Goal: Task Accomplishment & Management: Manage account settings

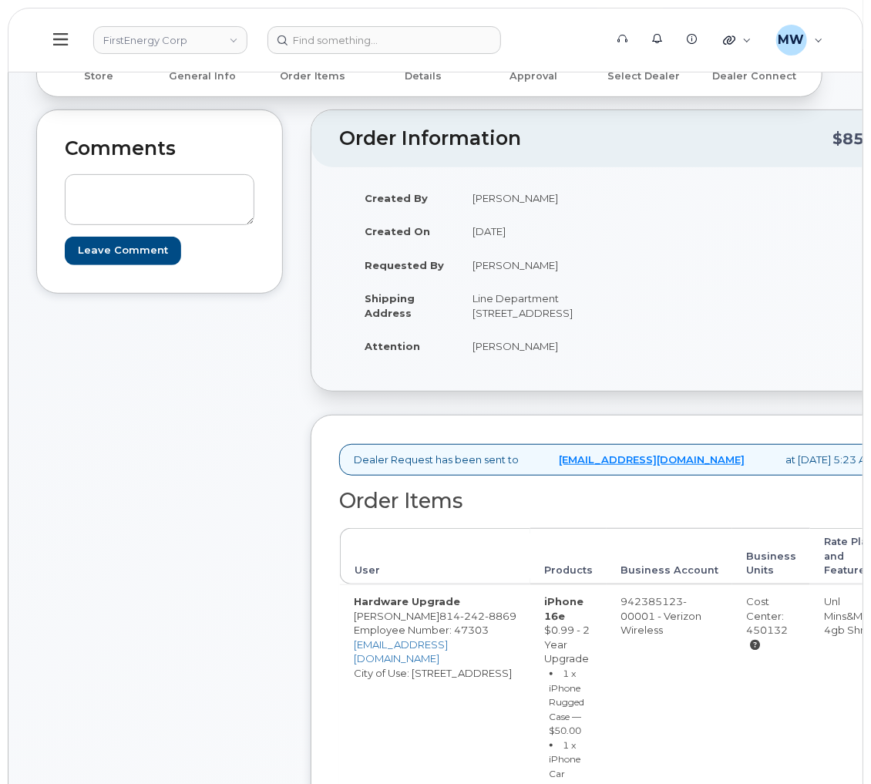
scroll to position [577, 0]
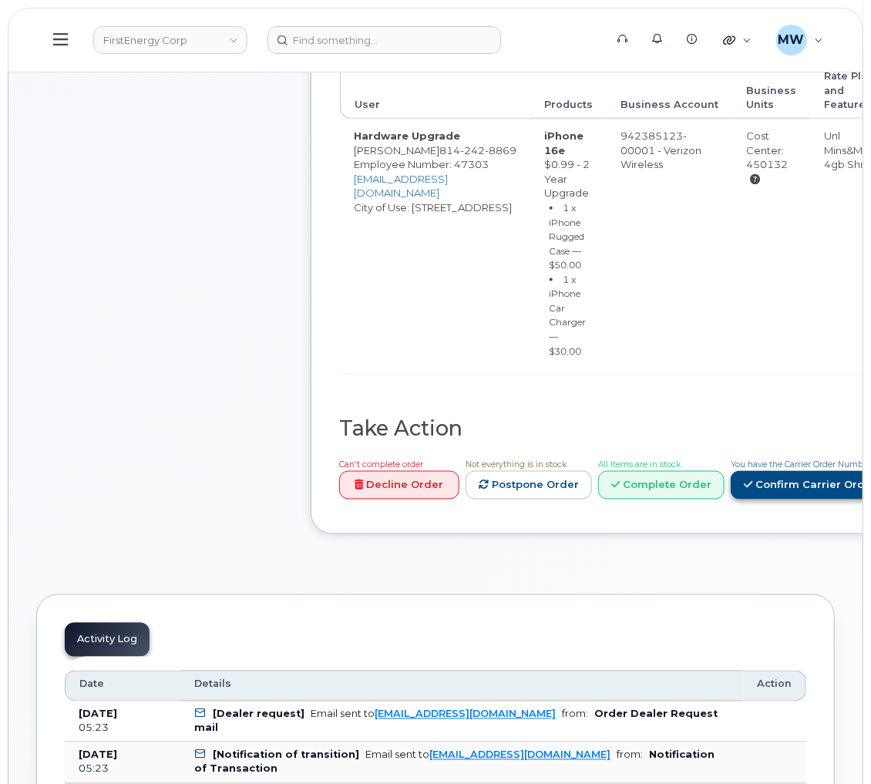
click at [831, 500] on link "Confirm Carrier Order" at bounding box center [810, 485] width 159 height 29
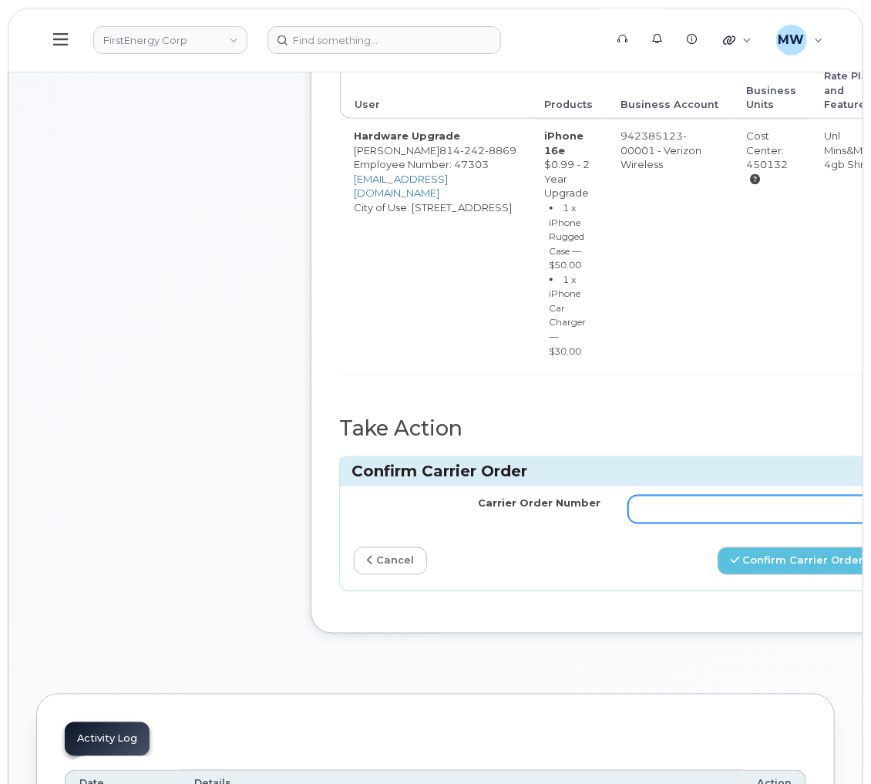
click at [698, 523] on input "Carrier Order Number" at bounding box center [751, 510] width 247 height 28
paste input "MB1000502067407"
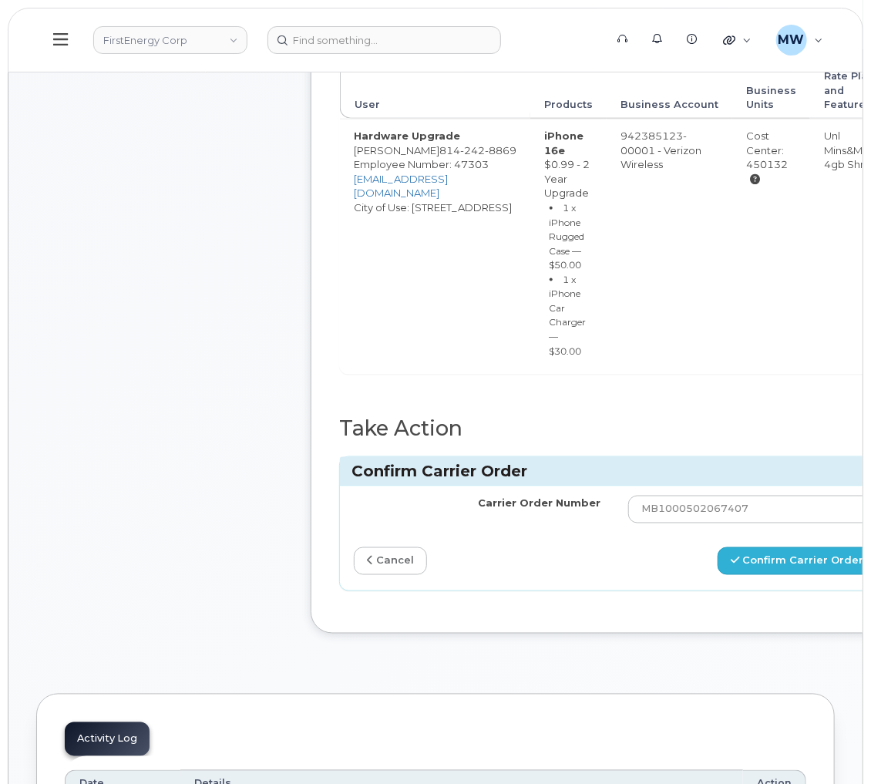
drag, startPoint x: 789, startPoint y: 624, endPoint x: 799, endPoint y: 606, distance: 20.4
click at [790, 591] on div "Carrier Order Number MB1000502067407 cancel Confirm Carrier Order" at bounding box center [614, 538] width 549 height 104
click at [799, 576] on button "Confirm Carrier Order" at bounding box center [797, 561] width 159 height 29
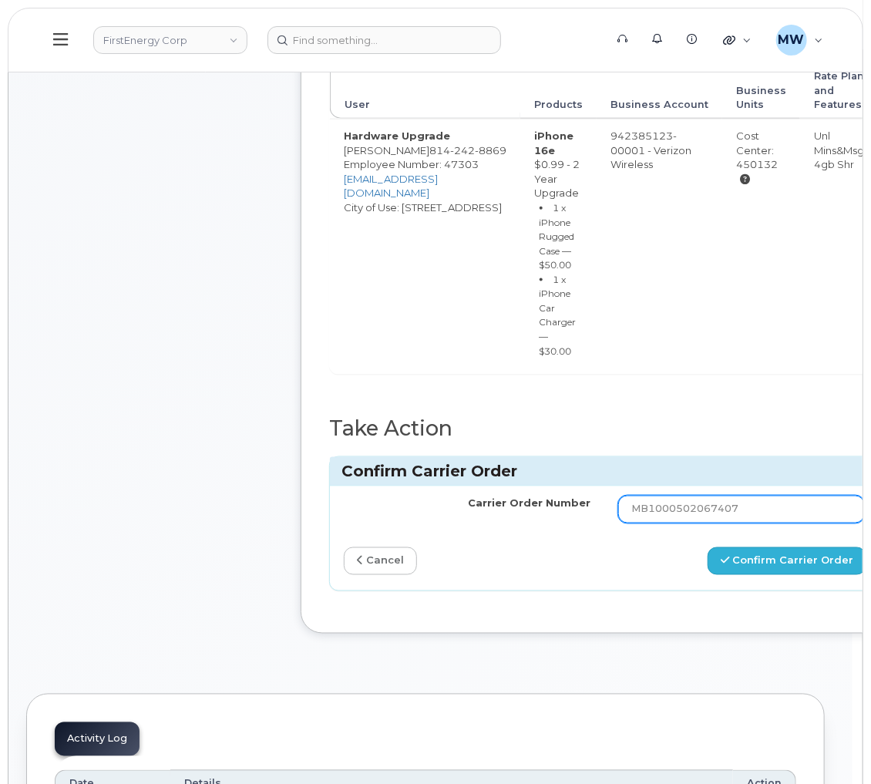
type input "MB1000502067407"
click at [708, 547] on button "Confirm Carrier Order" at bounding box center [787, 561] width 159 height 29
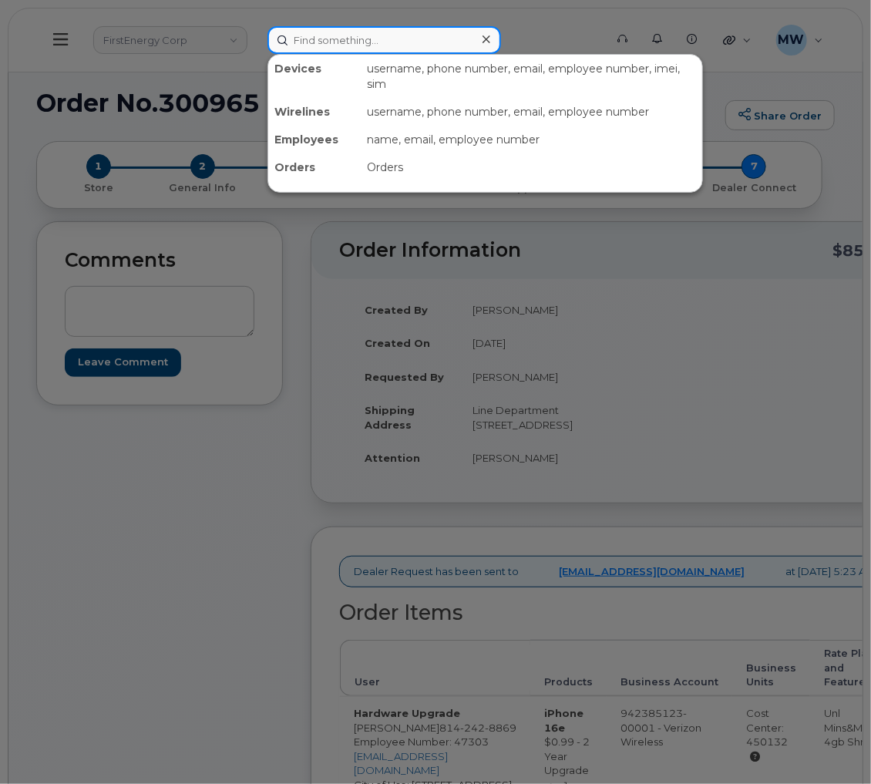
click at [396, 43] on input at bounding box center [385, 40] width 234 height 28
paste input "1022506"
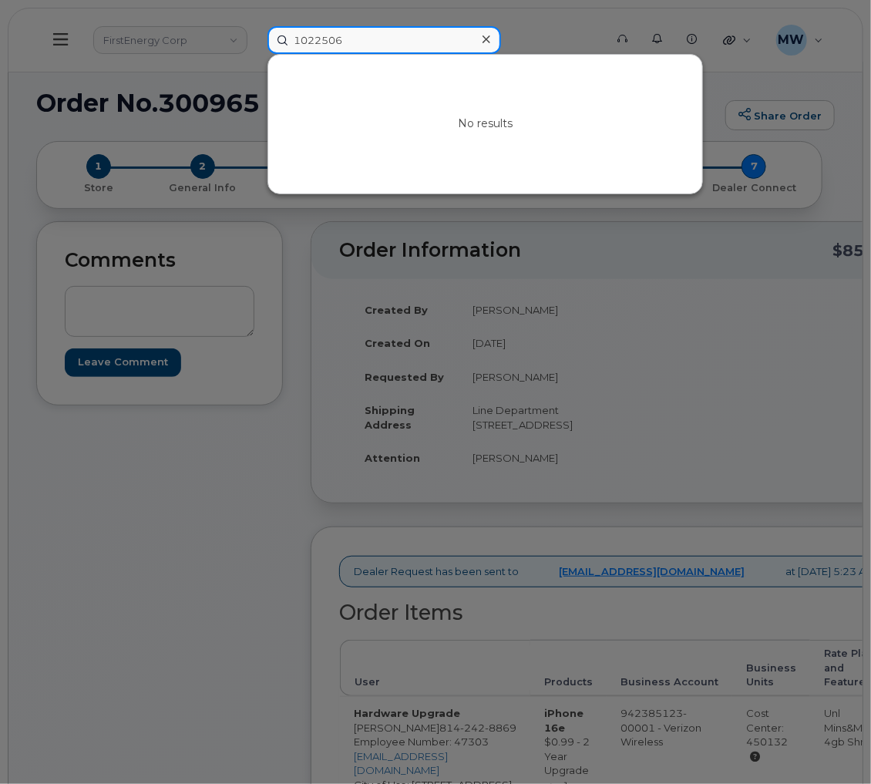
type input "1022506"
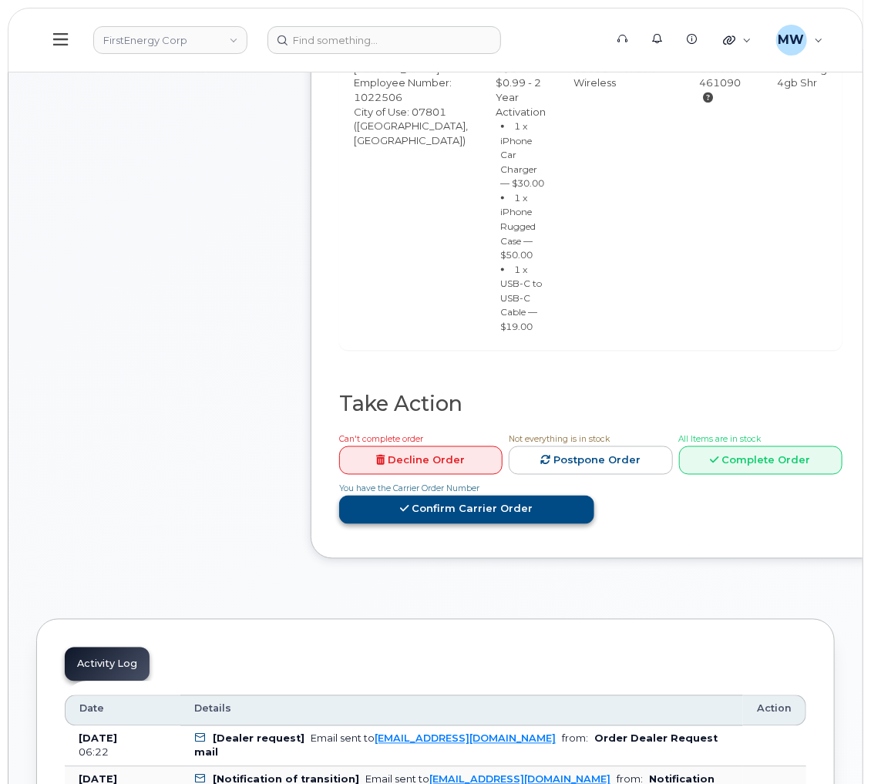
scroll to position [693, 0]
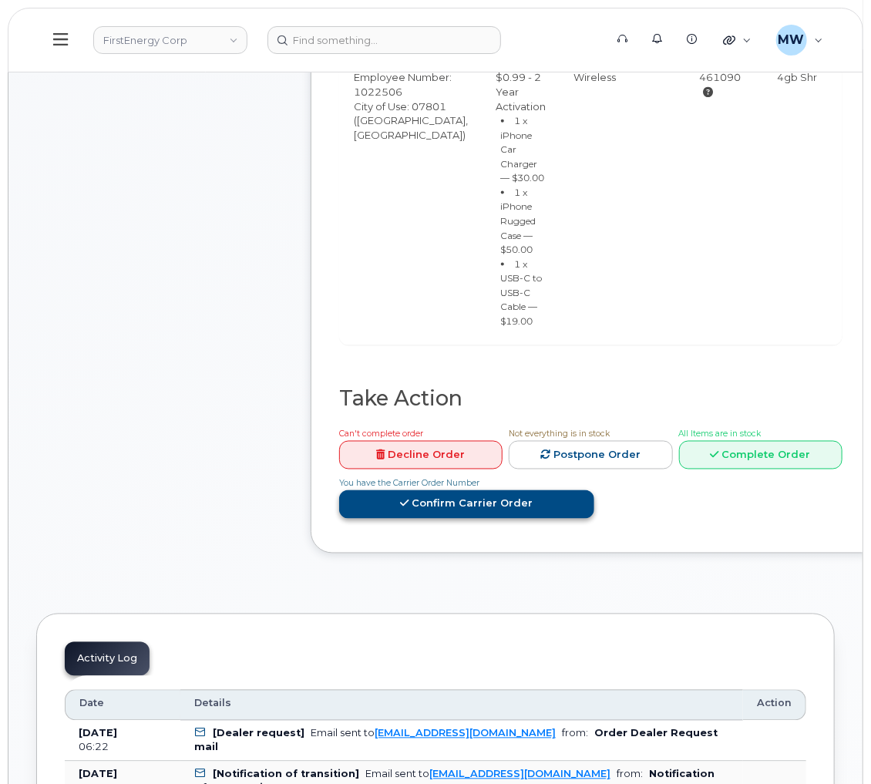
click at [540, 519] on link "Confirm Carrier Order" at bounding box center [466, 504] width 255 height 29
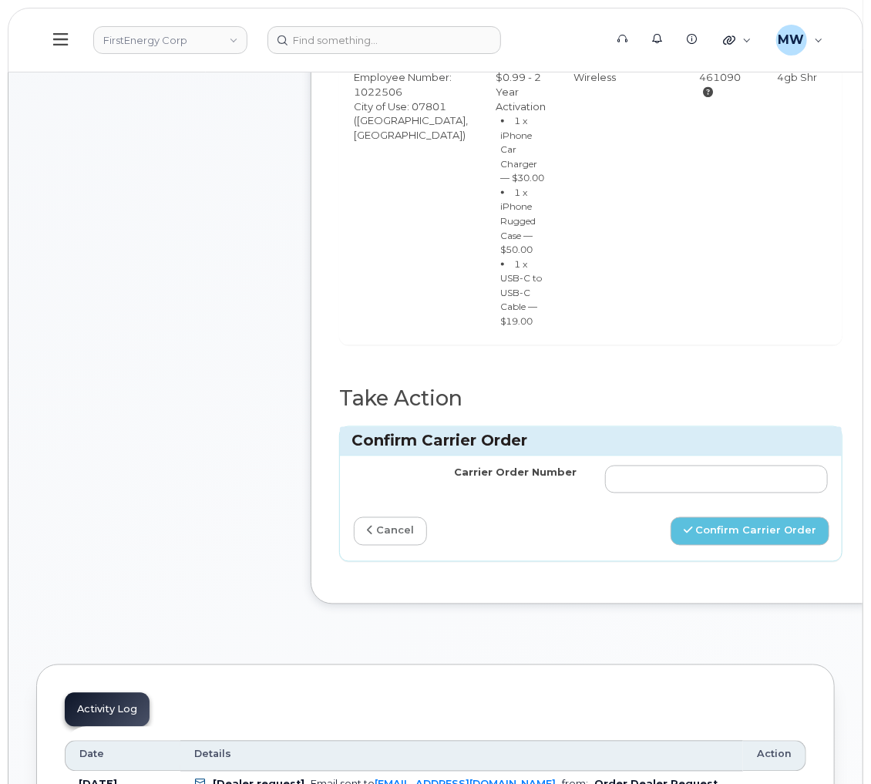
click at [627, 503] on td at bounding box center [716, 479] width 251 height 46
click at [635, 493] on input "Carrier Order Number" at bounding box center [717, 480] width 224 height 28
paste input "MB1000502068348"
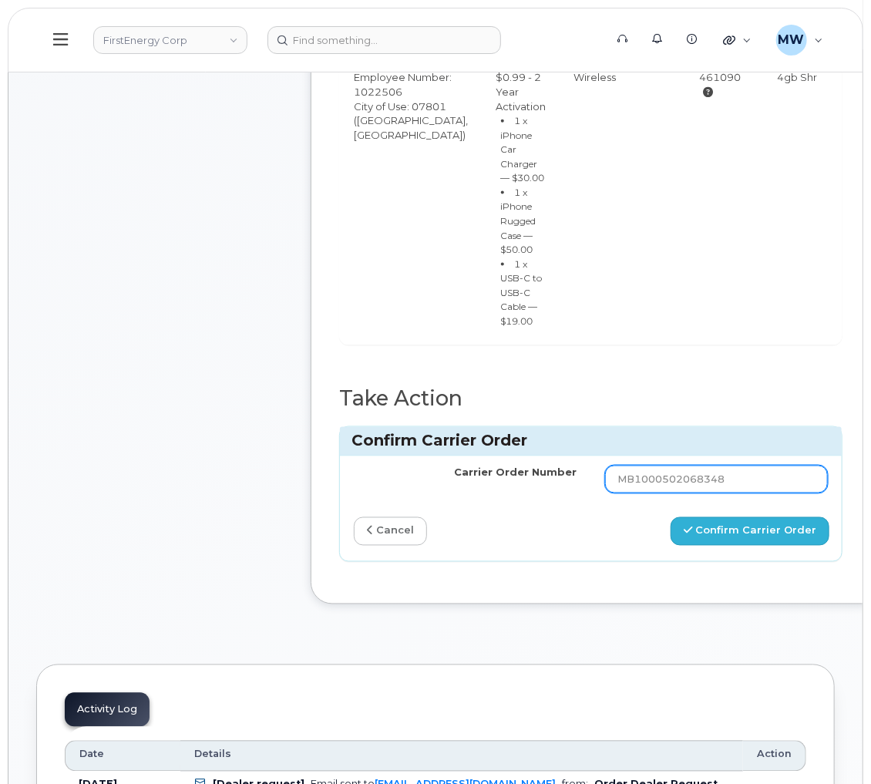
type input "MB1000502068348"
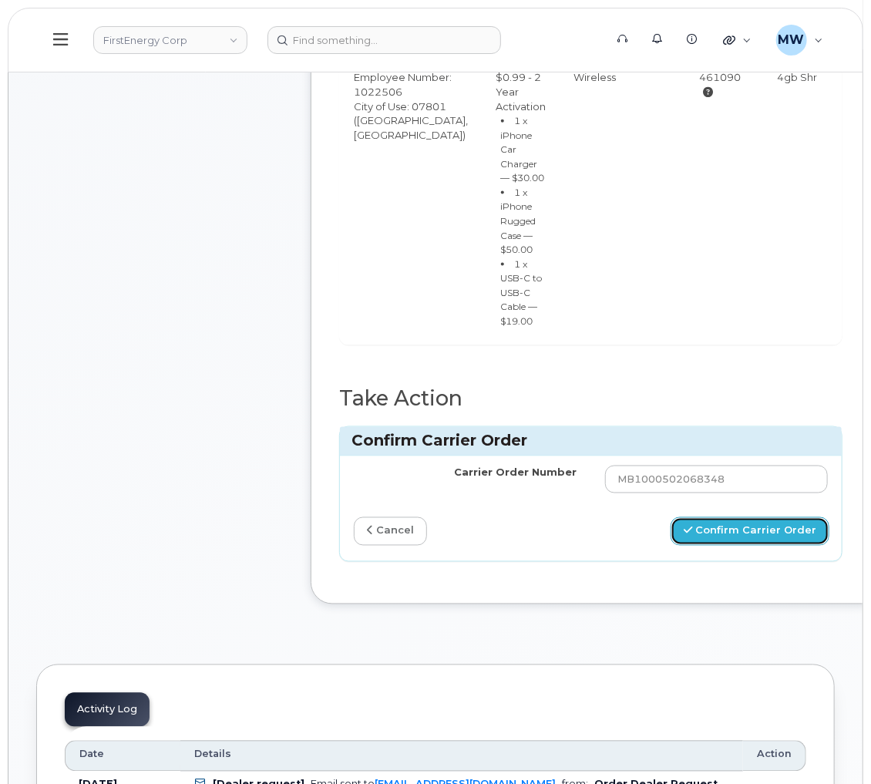
click at [722, 546] on button "Confirm Carrier Order" at bounding box center [750, 531] width 159 height 29
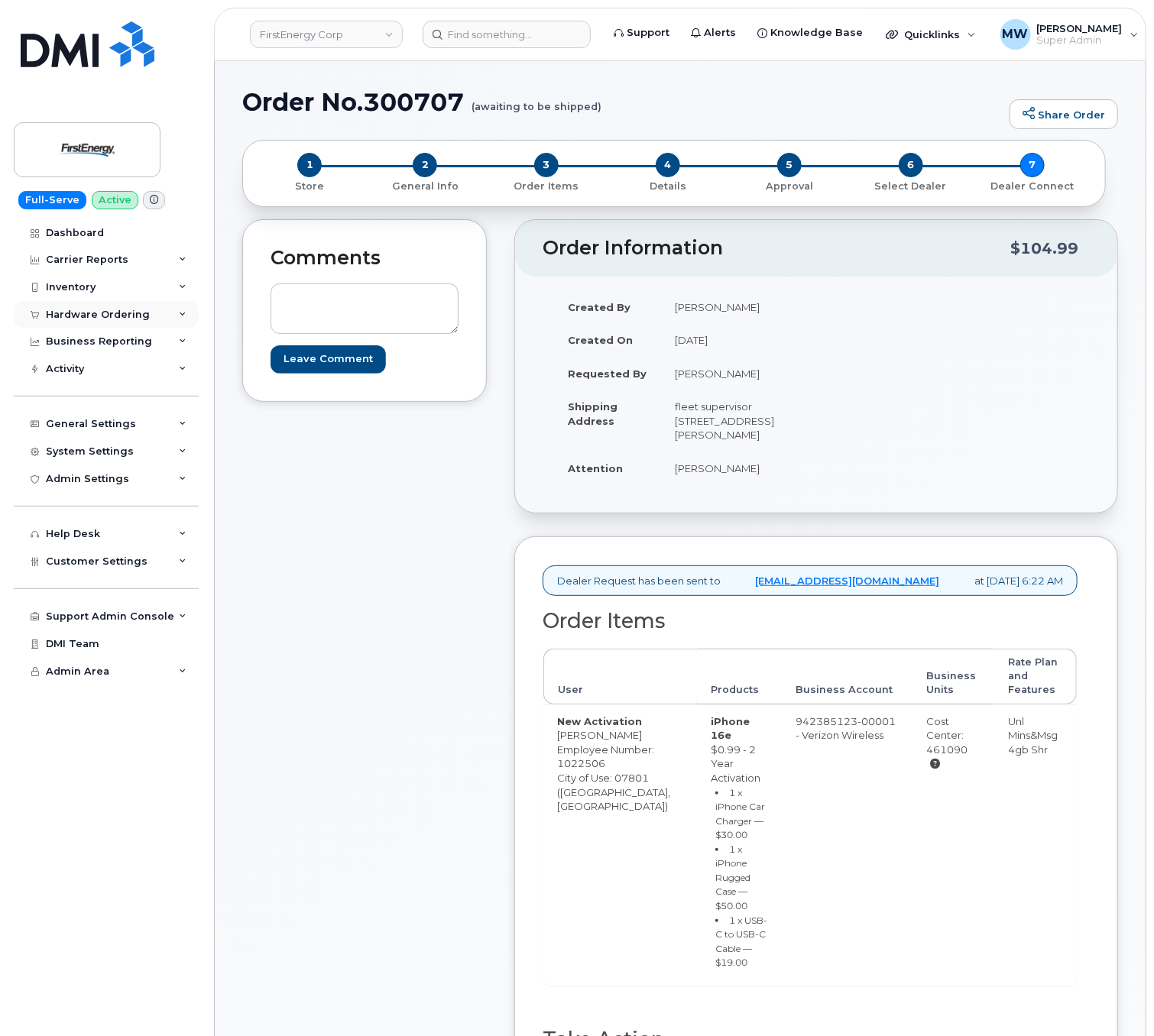
click at [82, 317] on div "Hardware Ordering" at bounding box center [97, 314] width 104 height 12
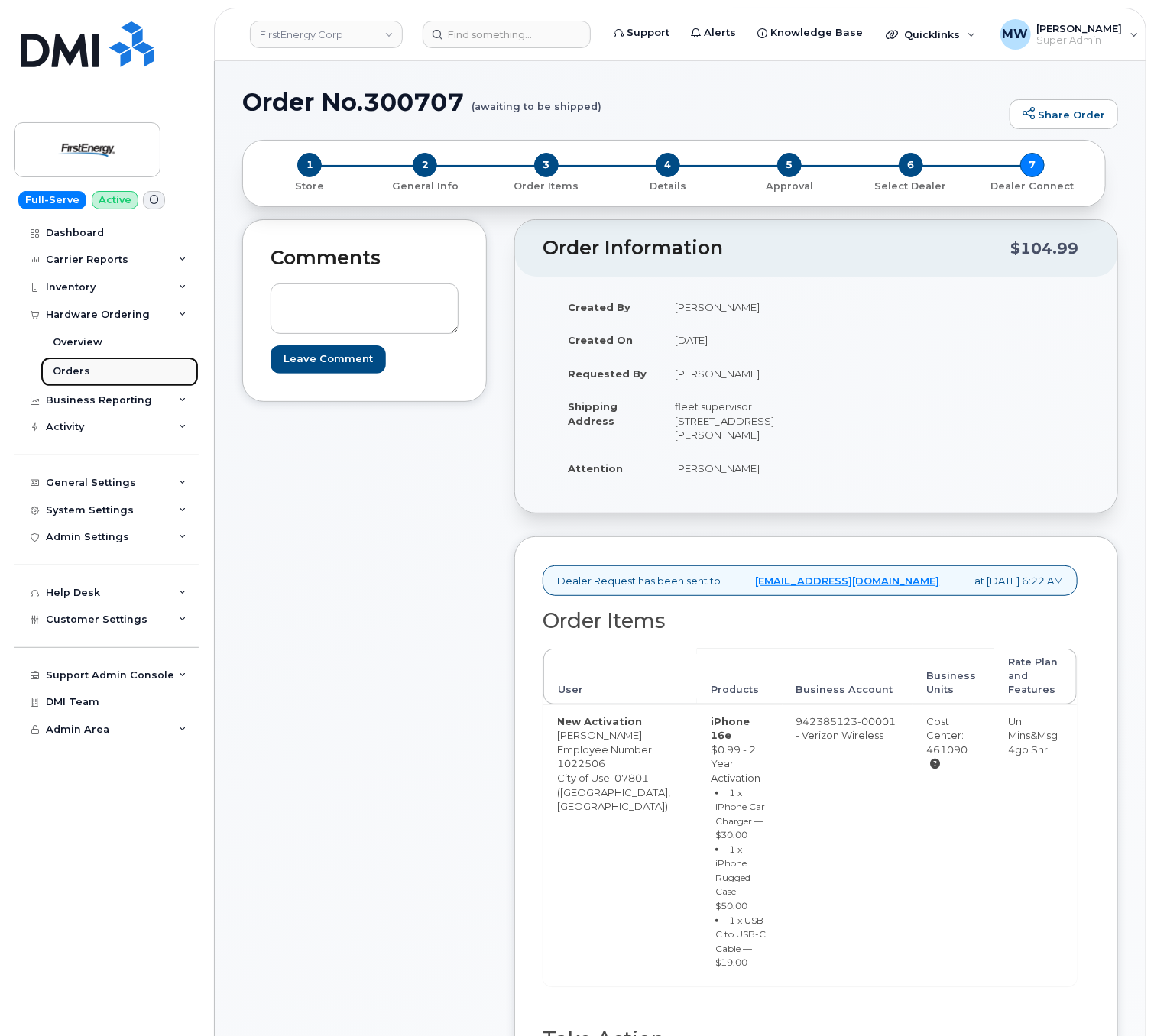
click at [92, 376] on link "Orders" at bounding box center [120, 371] width 159 height 29
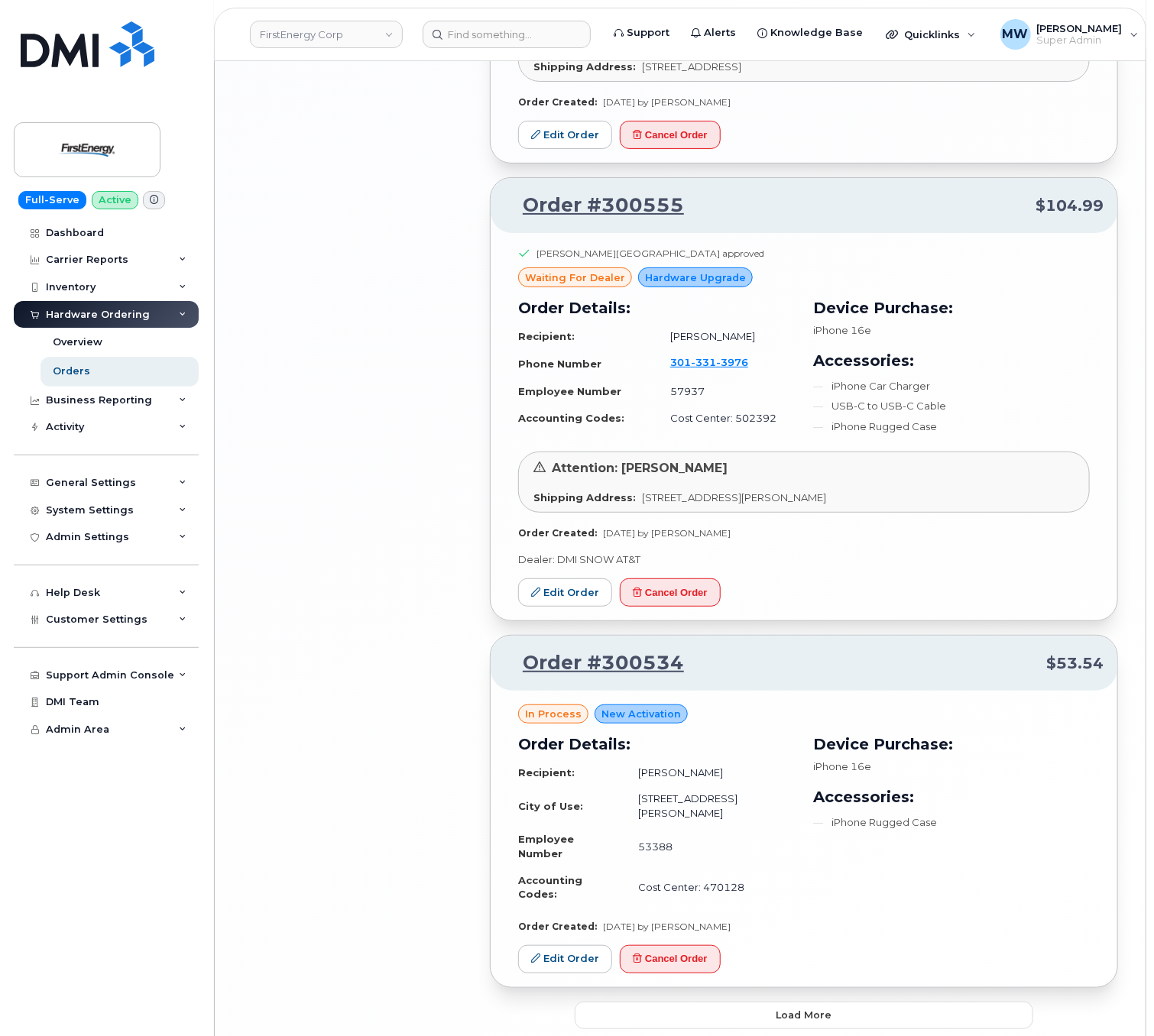
scroll to position [2985, 0]
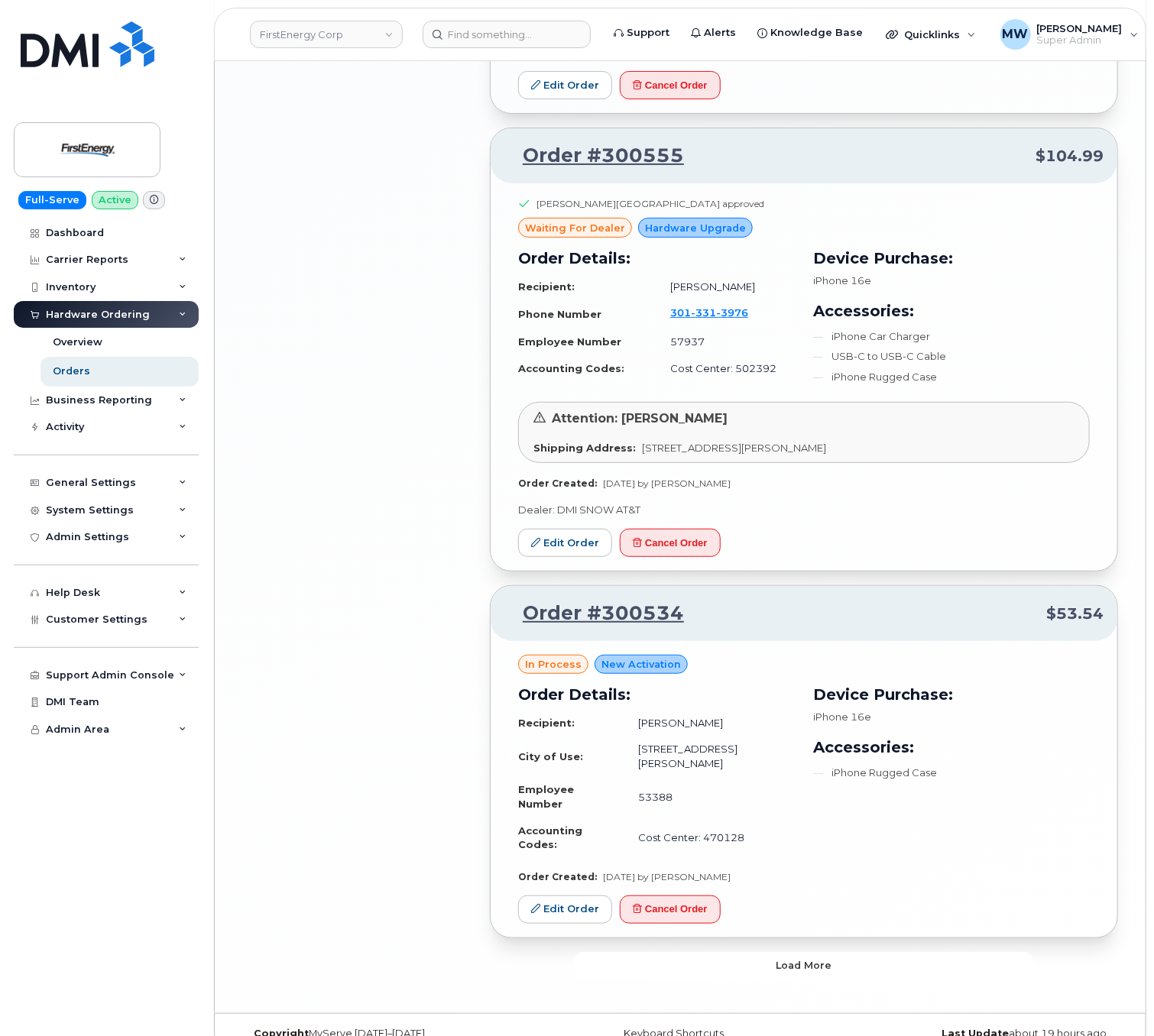
click at [816, 776] on span "Load more" at bounding box center [804, 966] width 56 height 15
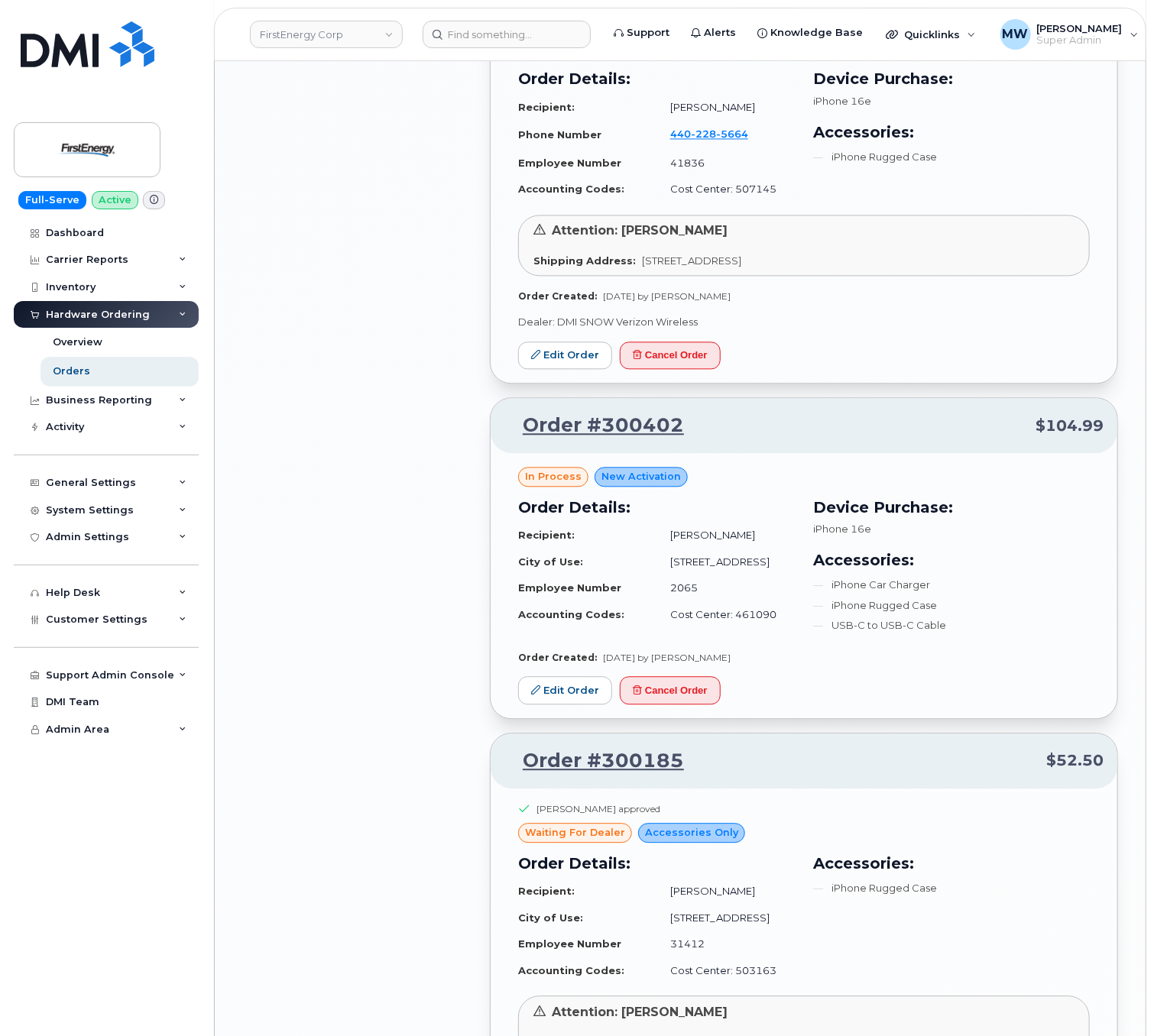
scroll to position [4514, 0]
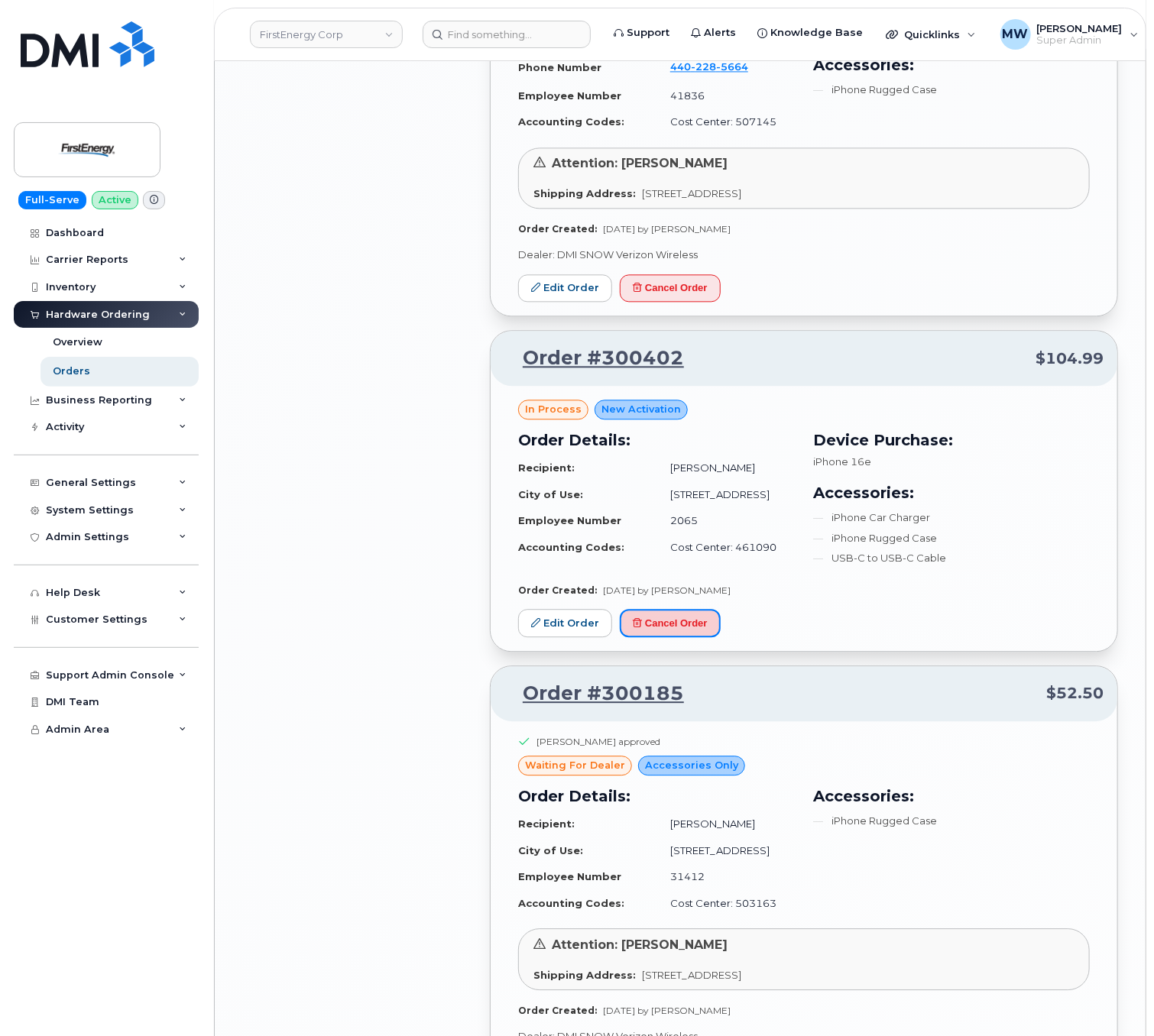
drag, startPoint x: 689, startPoint y: 603, endPoint x: 750, endPoint y: 124, distance: 482.9
click at [692, 609] on button "Cancel Order" at bounding box center [670, 623] width 101 height 29
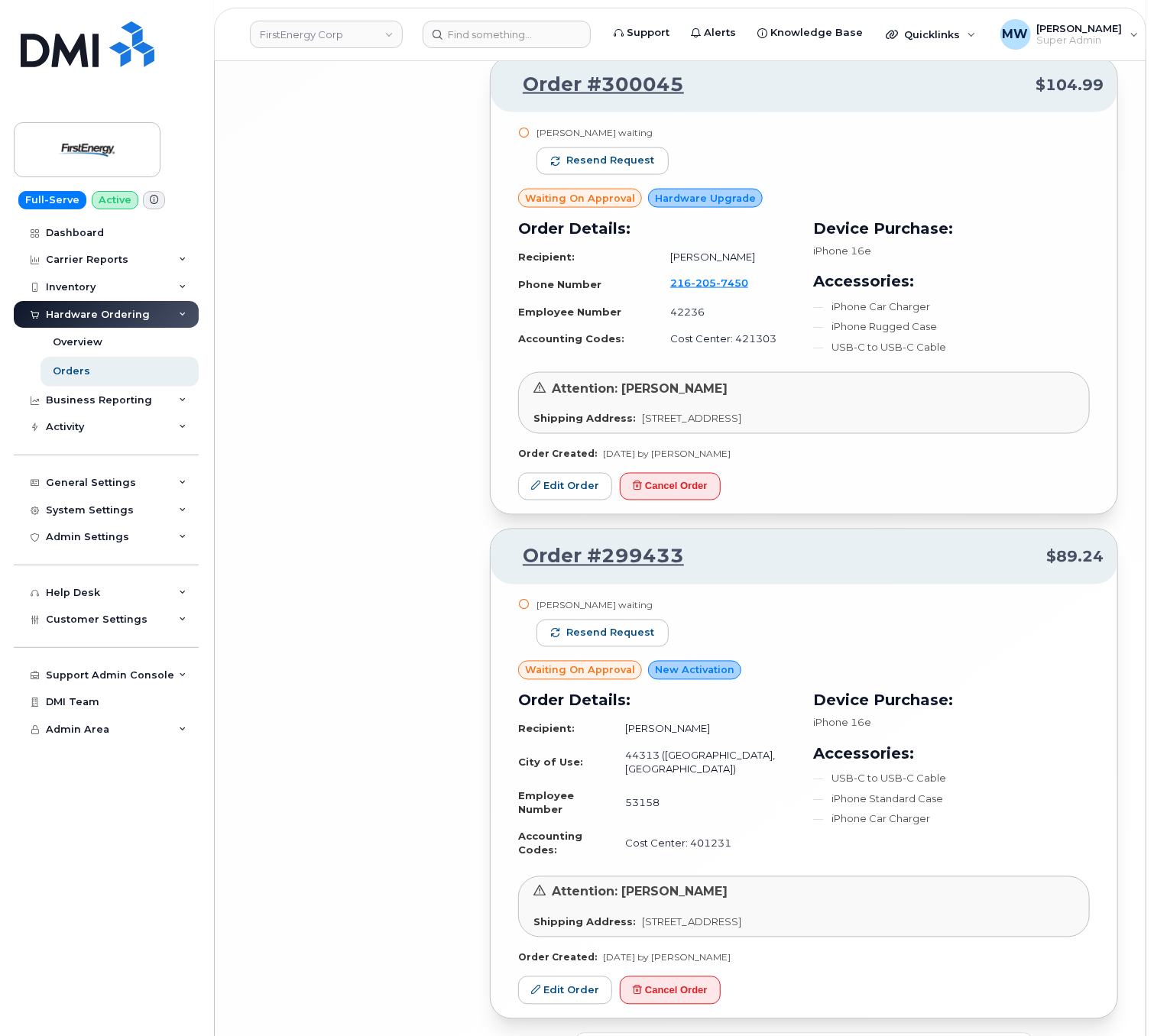
scroll to position [6853, 0]
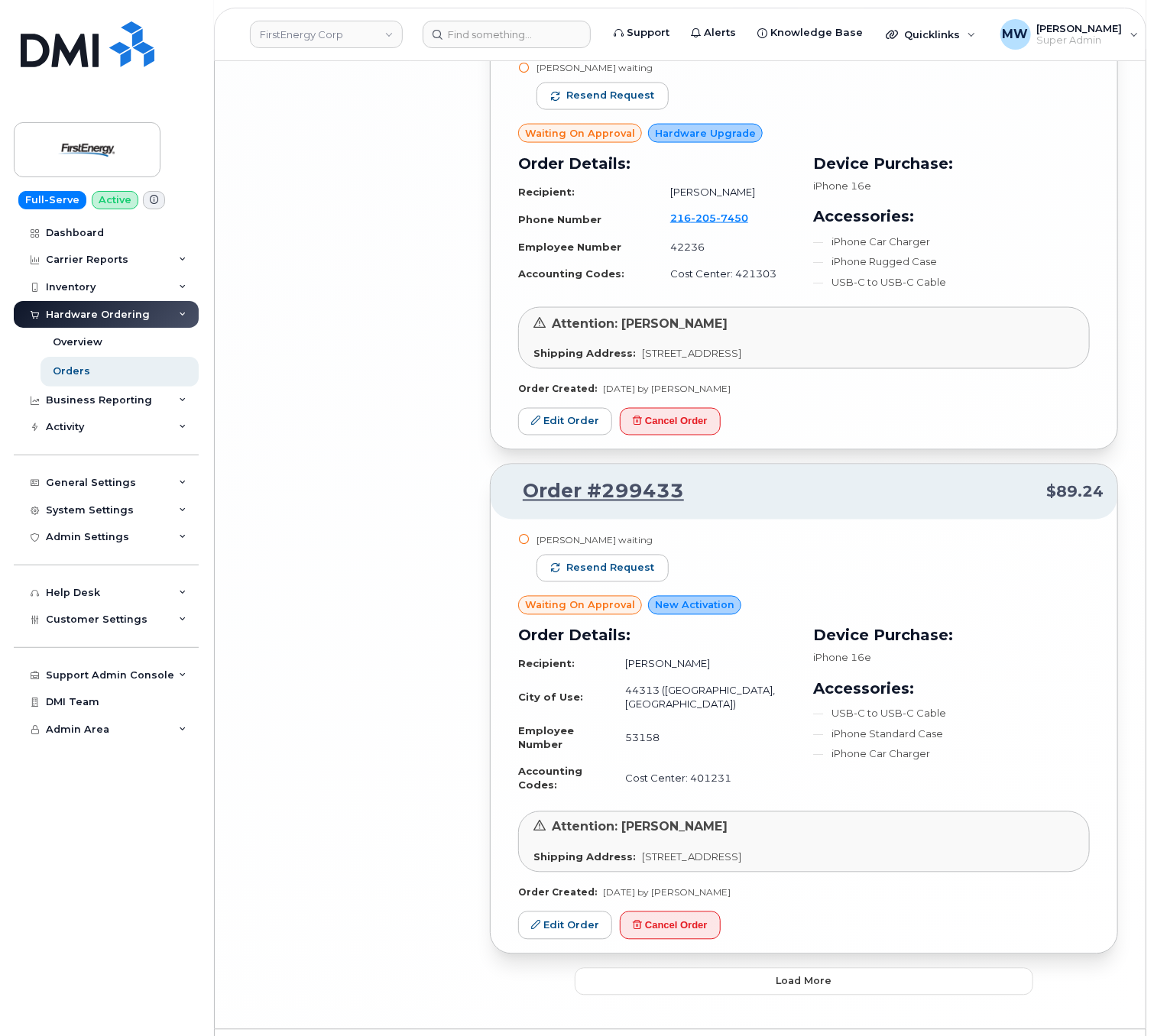
drag, startPoint x: 816, startPoint y: 912, endPoint x: 838, endPoint y: 955, distance: 48.3
click at [845, 776] on button "Load more" at bounding box center [804, 982] width 459 height 28
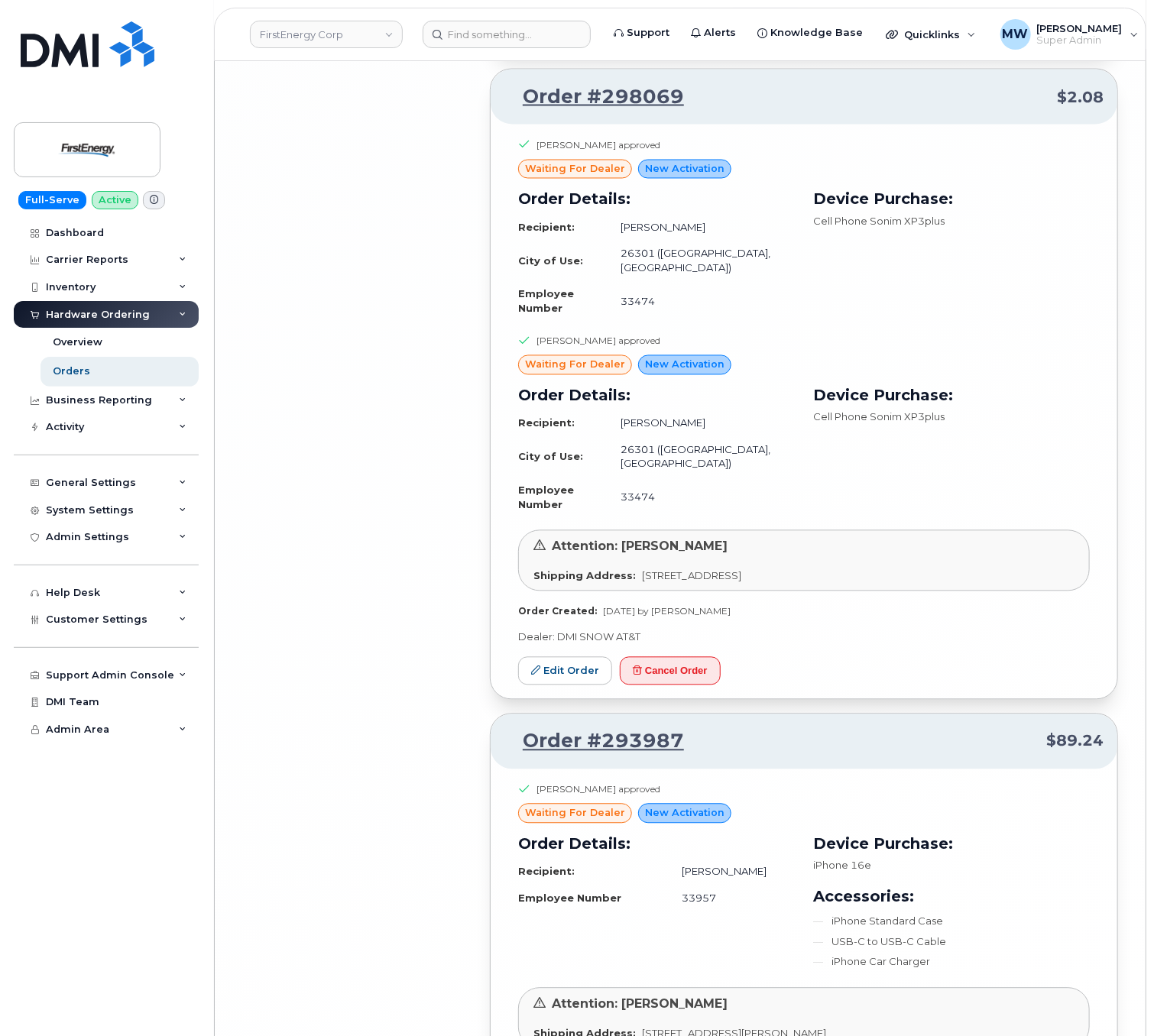
scroll to position [10022, 0]
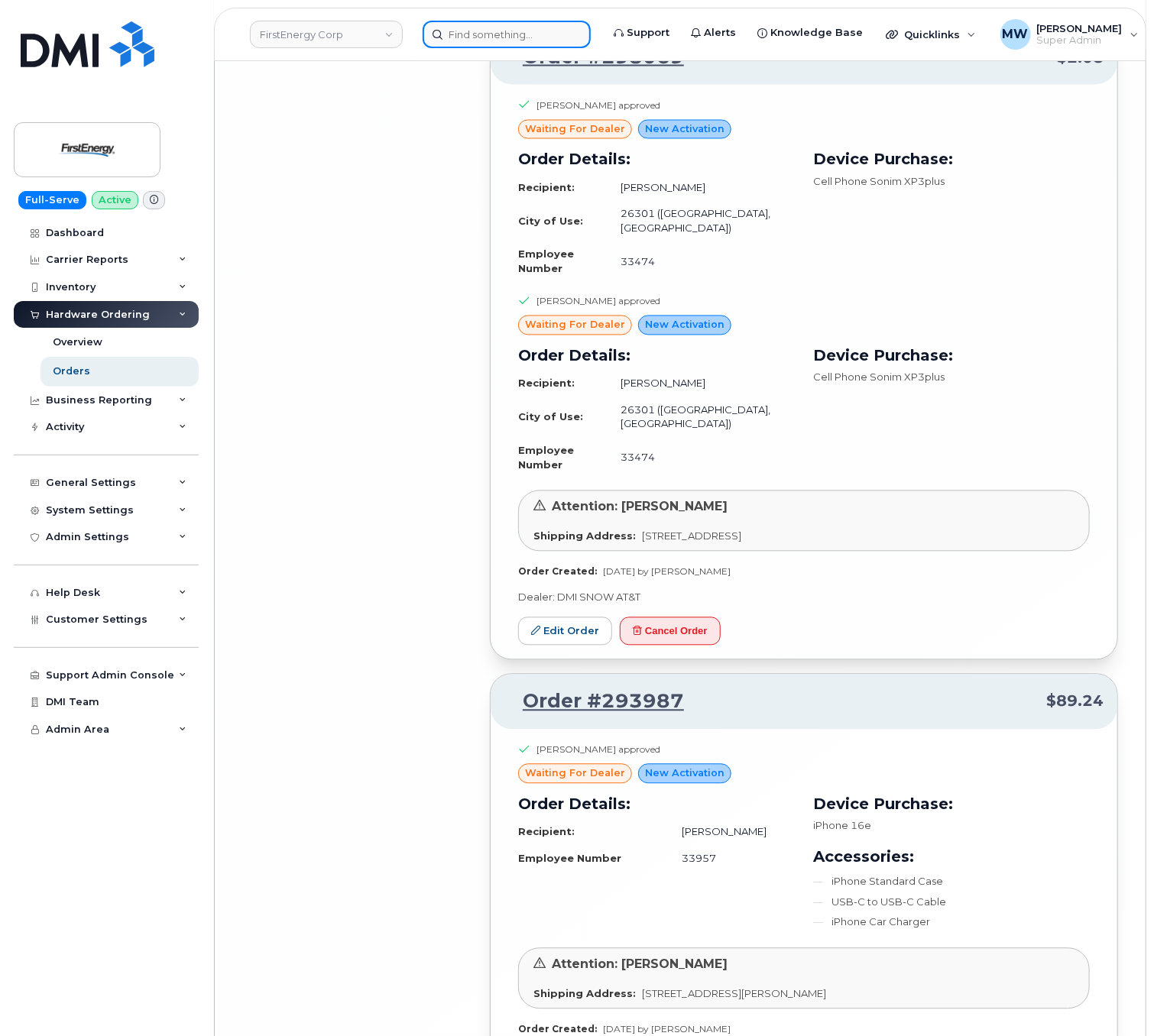
click at [459, 45] on input at bounding box center [507, 35] width 169 height 28
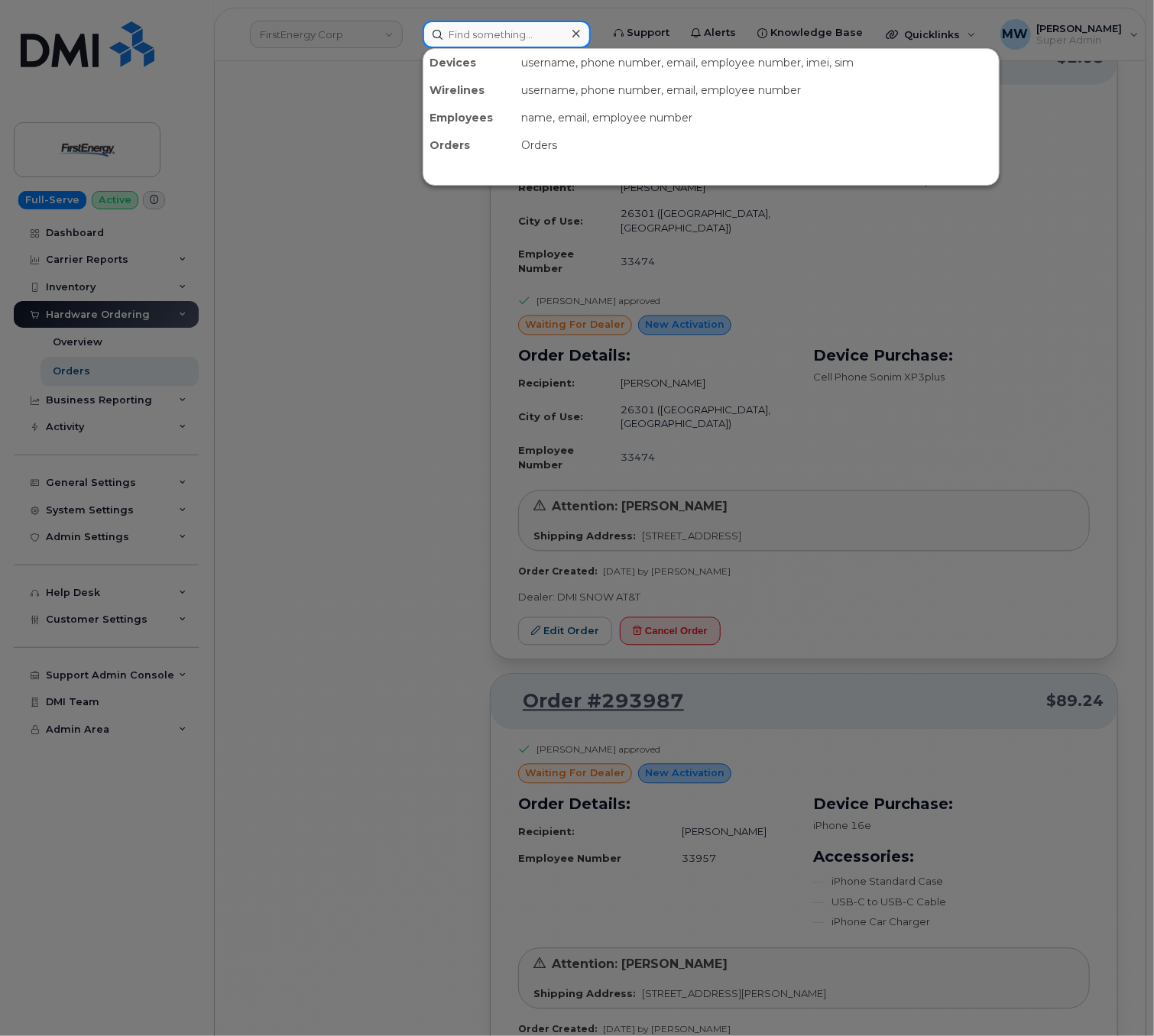
click at [459, 45] on input at bounding box center [507, 35] width 169 height 28
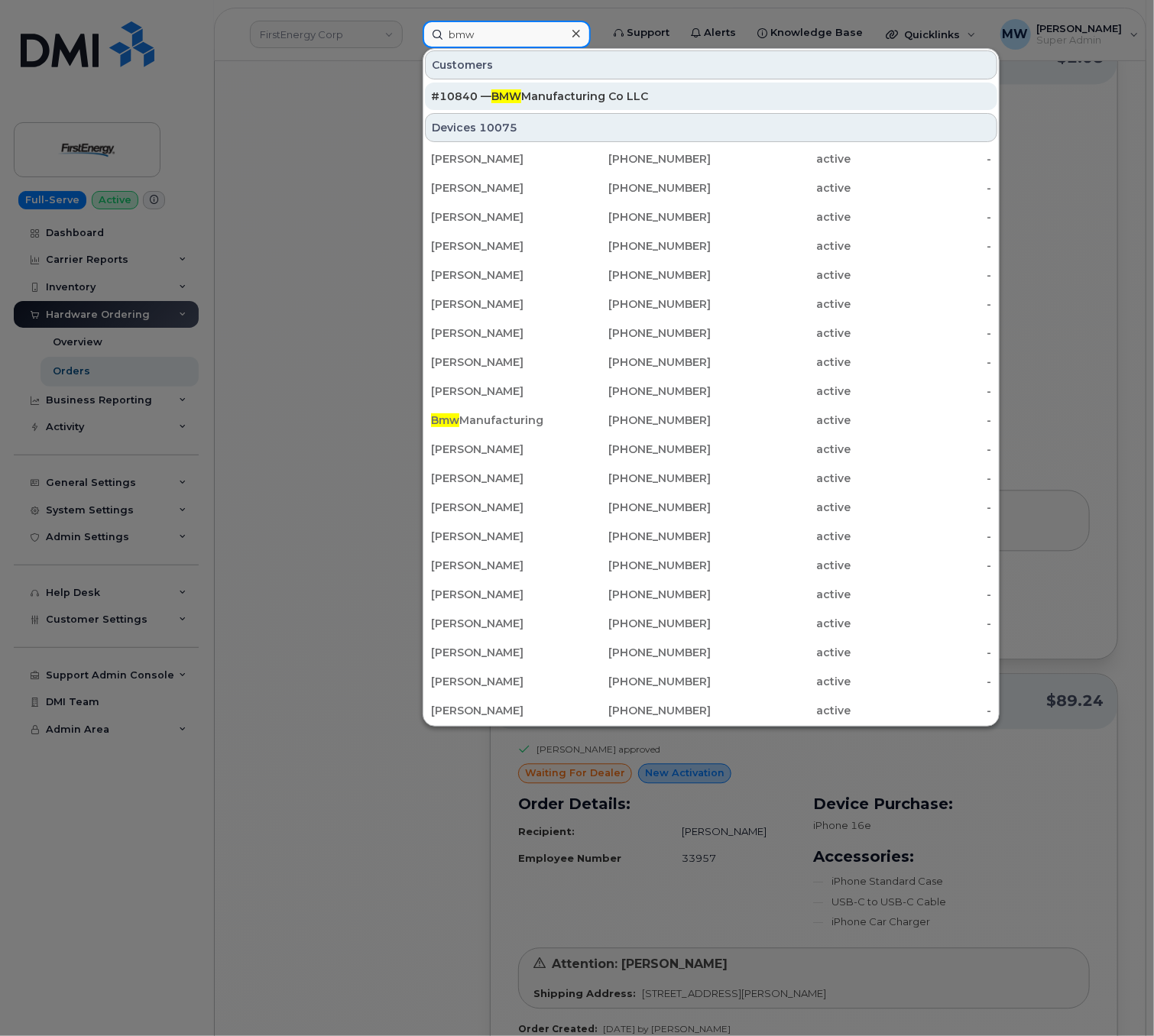
type input "bmw"
click at [583, 95] on div "#10840 — BMW Manufacturing Co LLC" at bounding box center [711, 95] width 560 height 15
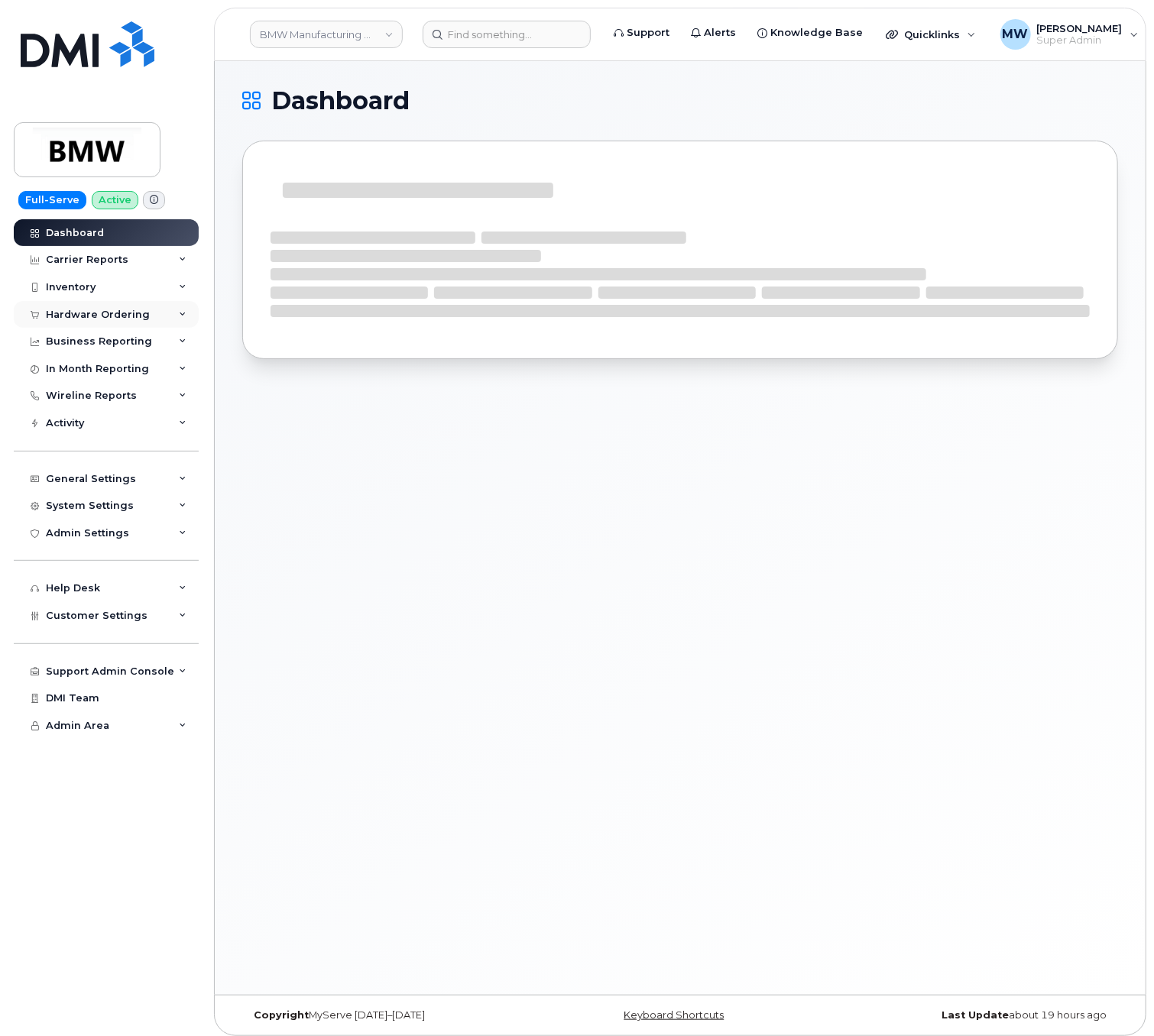
click at [79, 318] on div "Hardware Ordering" at bounding box center [97, 314] width 104 height 12
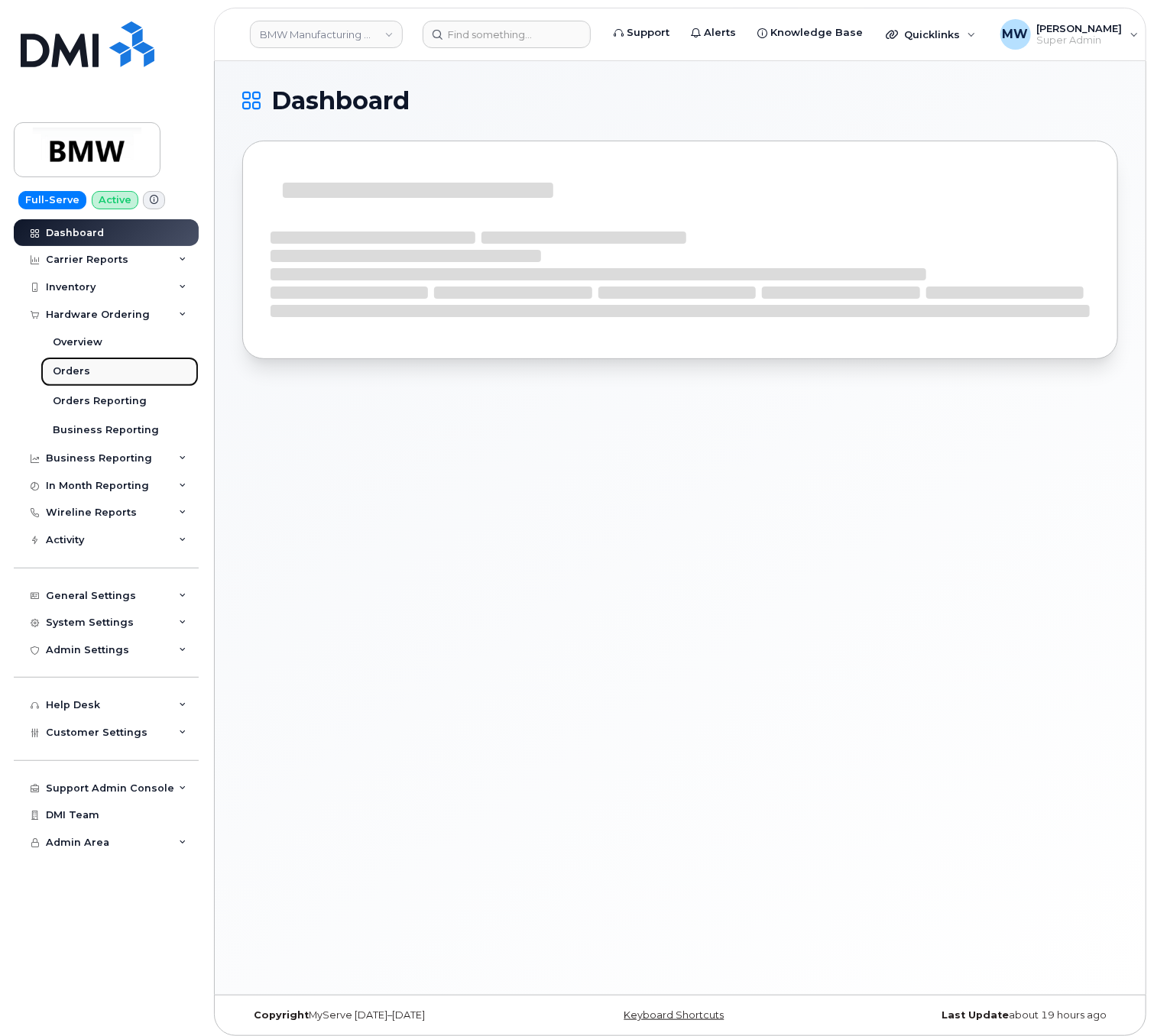
click at [86, 372] on div "Orders" at bounding box center [71, 372] width 38 height 14
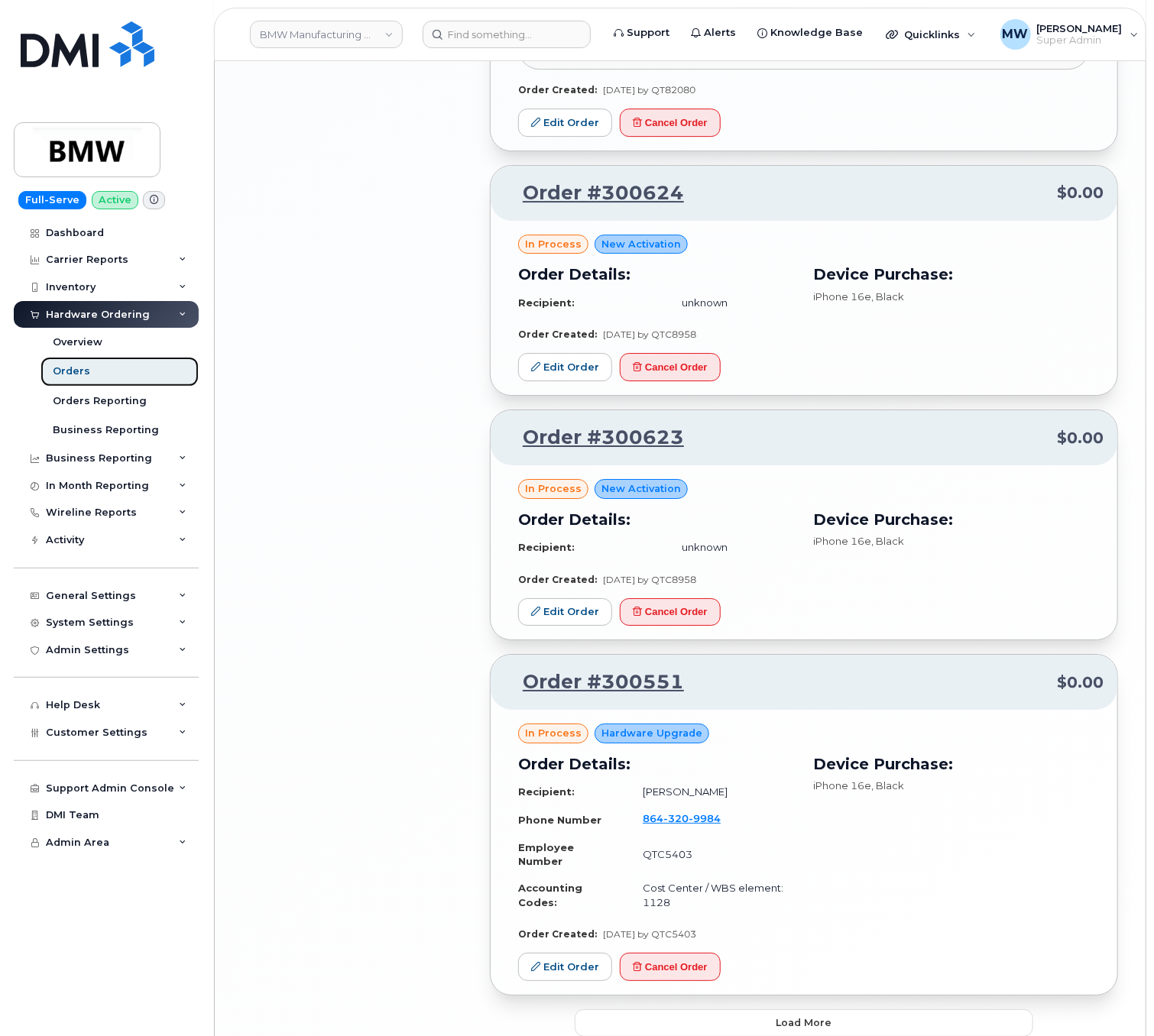
scroll to position [2501, 0]
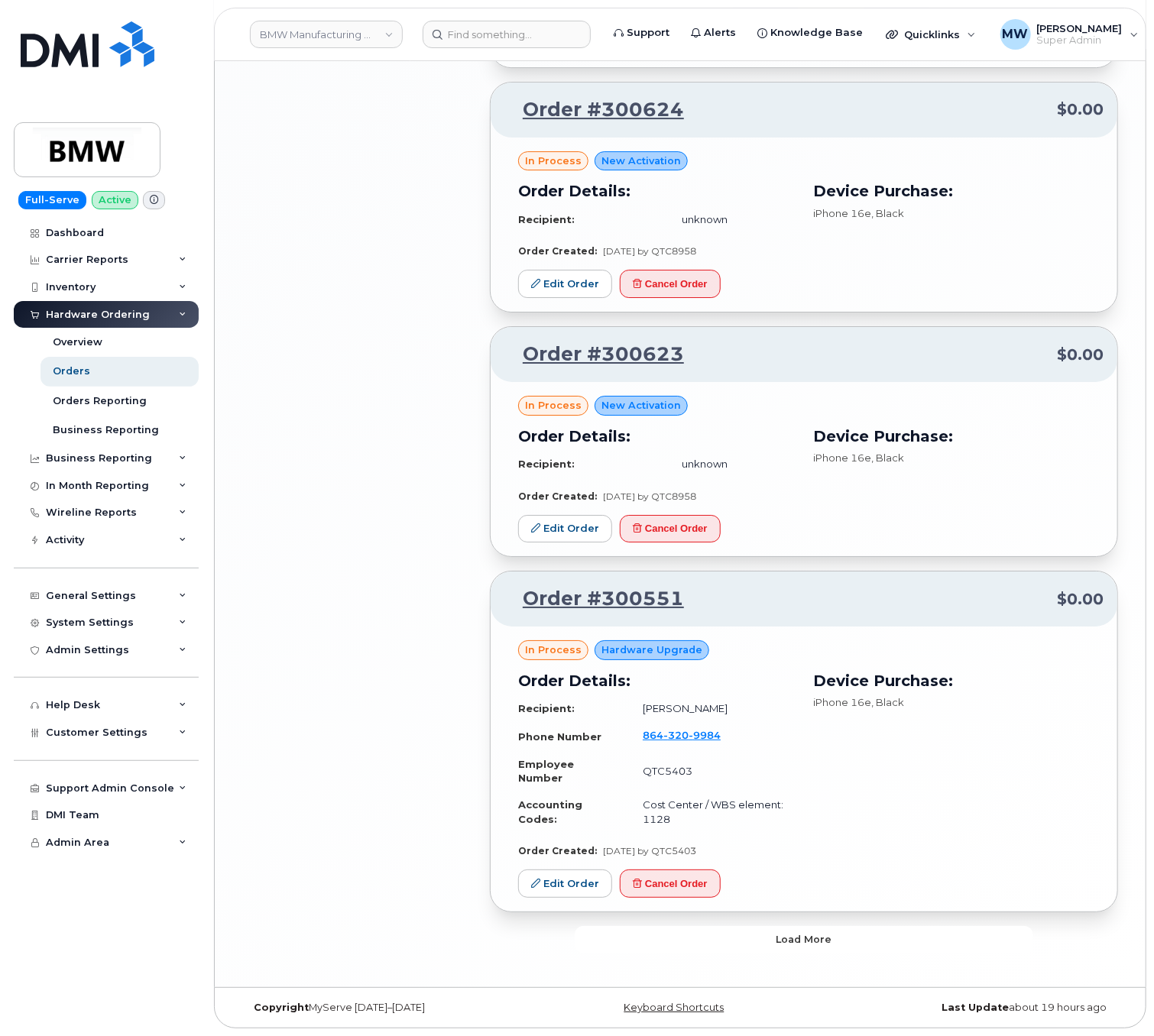
click at [828, 939] on span "Load more" at bounding box center [804, 940] width 56 height 15
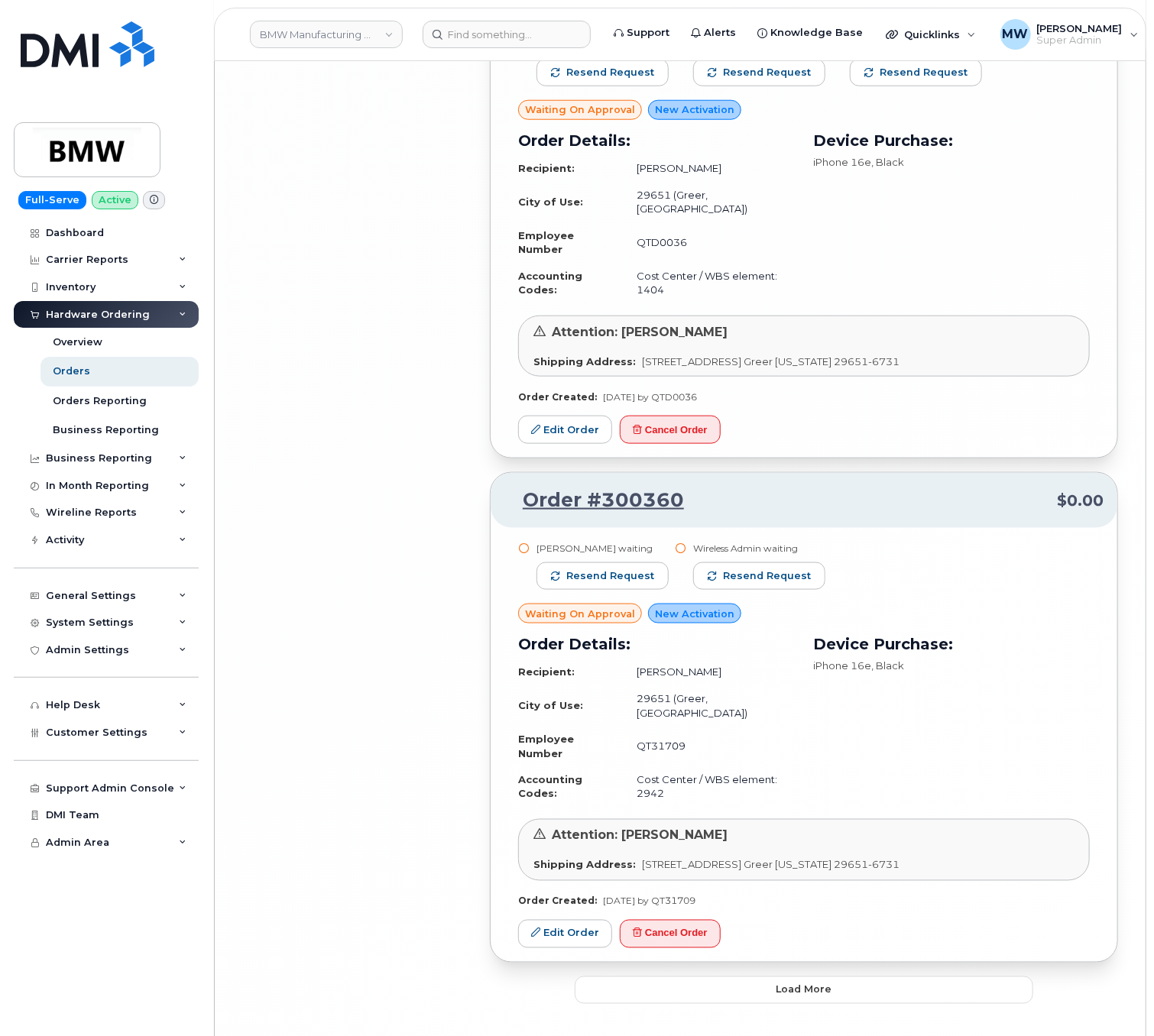
scroll to position [6558, 0]
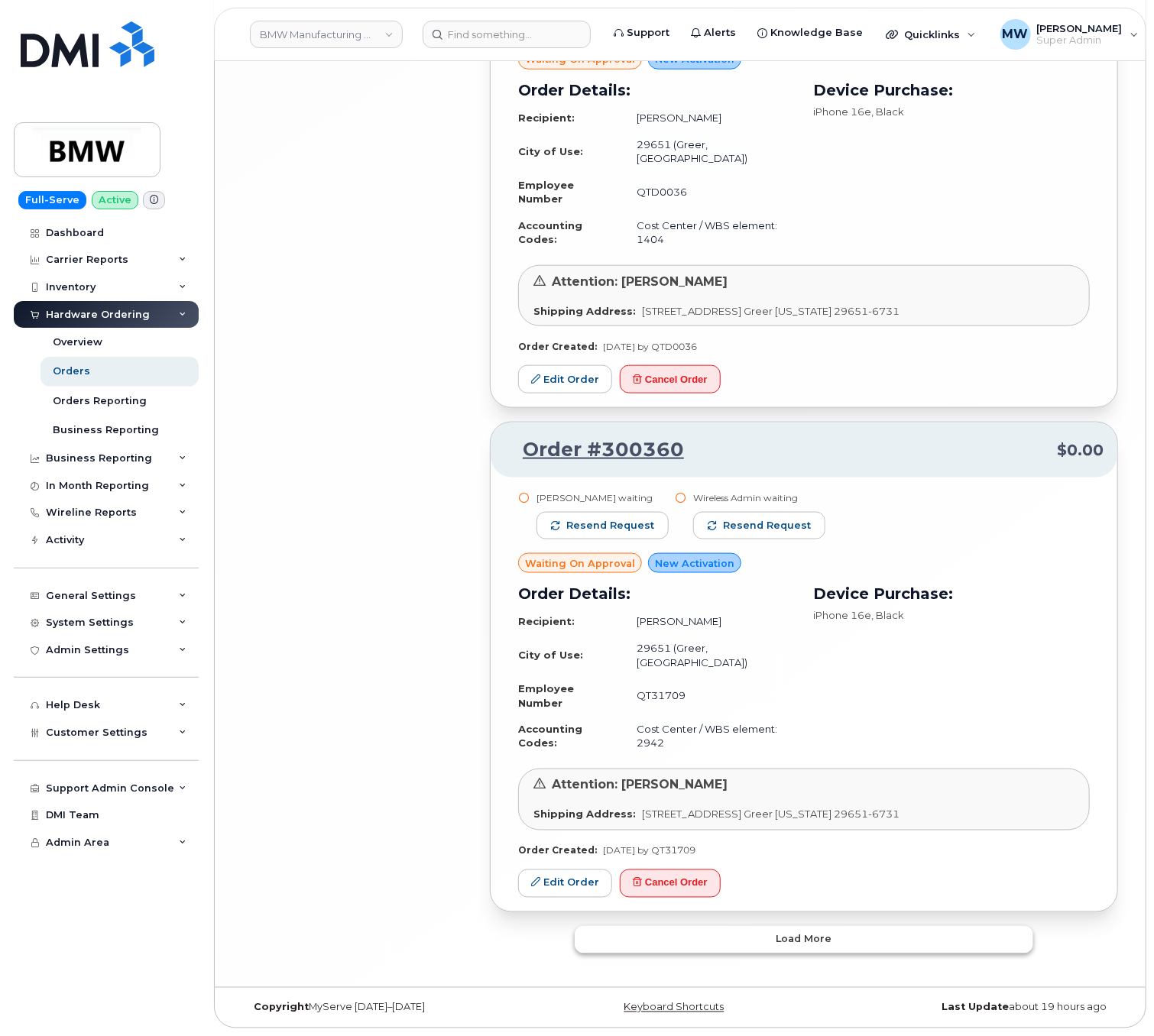
click at [844, 947] on button "Load more" at bounding box center [804, 940] width 459 height 28
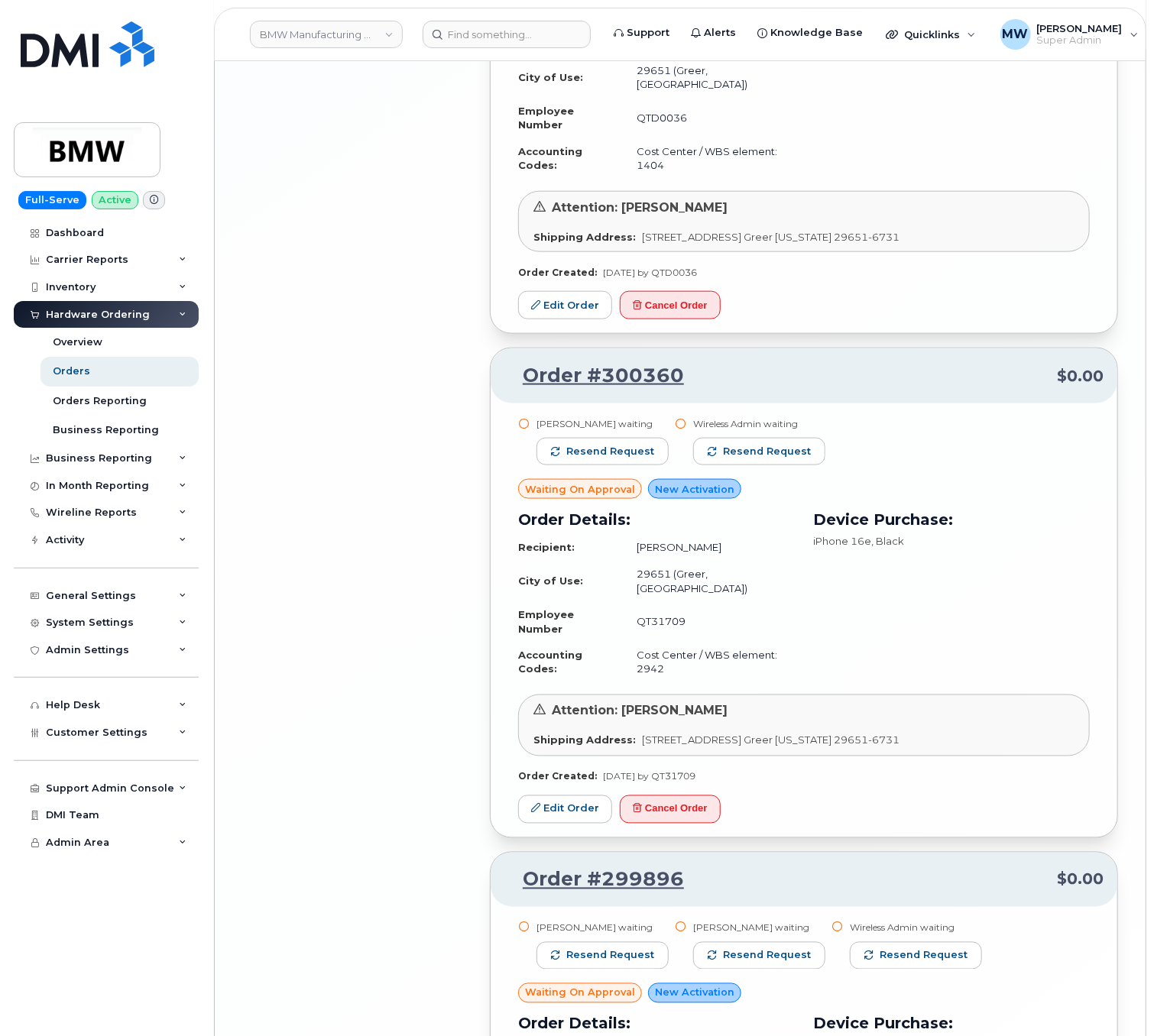
drag, startPoint x: 364, startPoint y: 341, endPoint x: 336, endPoint y: 202, distance: 141.8
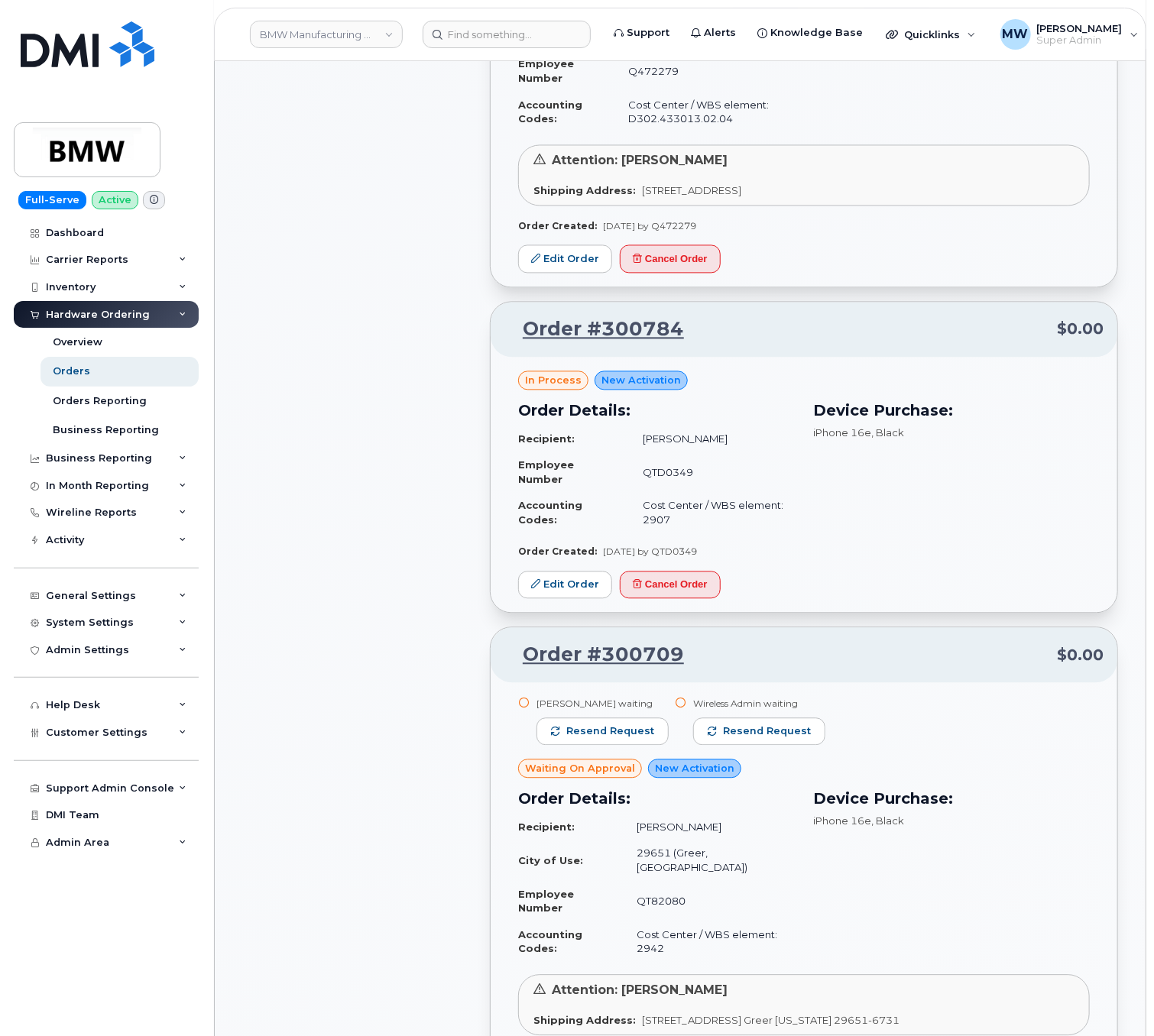
scroll to position [749, 0]
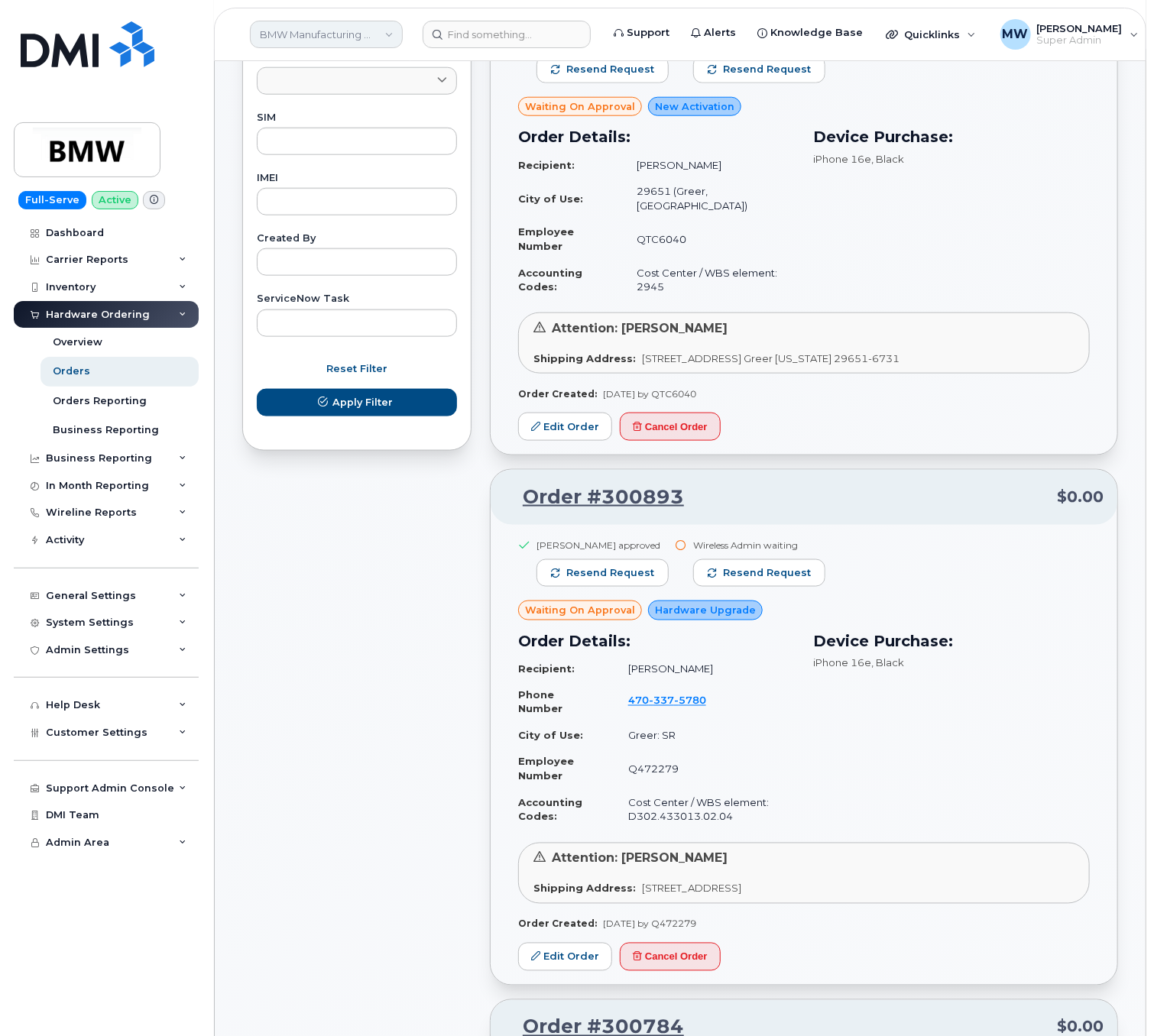
click at [329, 42] on link "BMW Manufacturing Co LLC" at bounding box center [326, 35] width 153 height 28
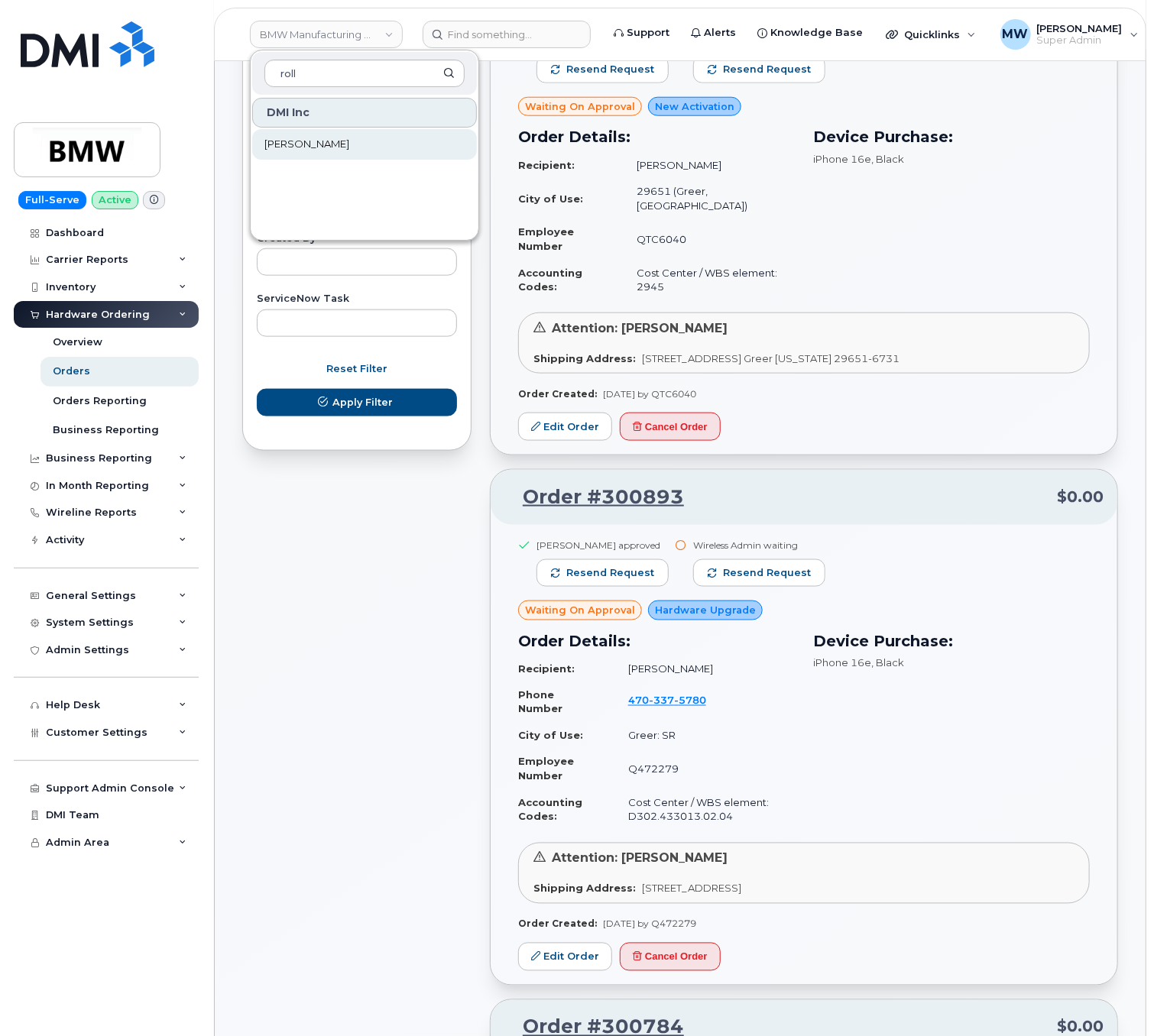
type input "roll"
click at [321, 154] on link "[PERSON_NAME]" at bounding box center [364, 144] width 225 height 31
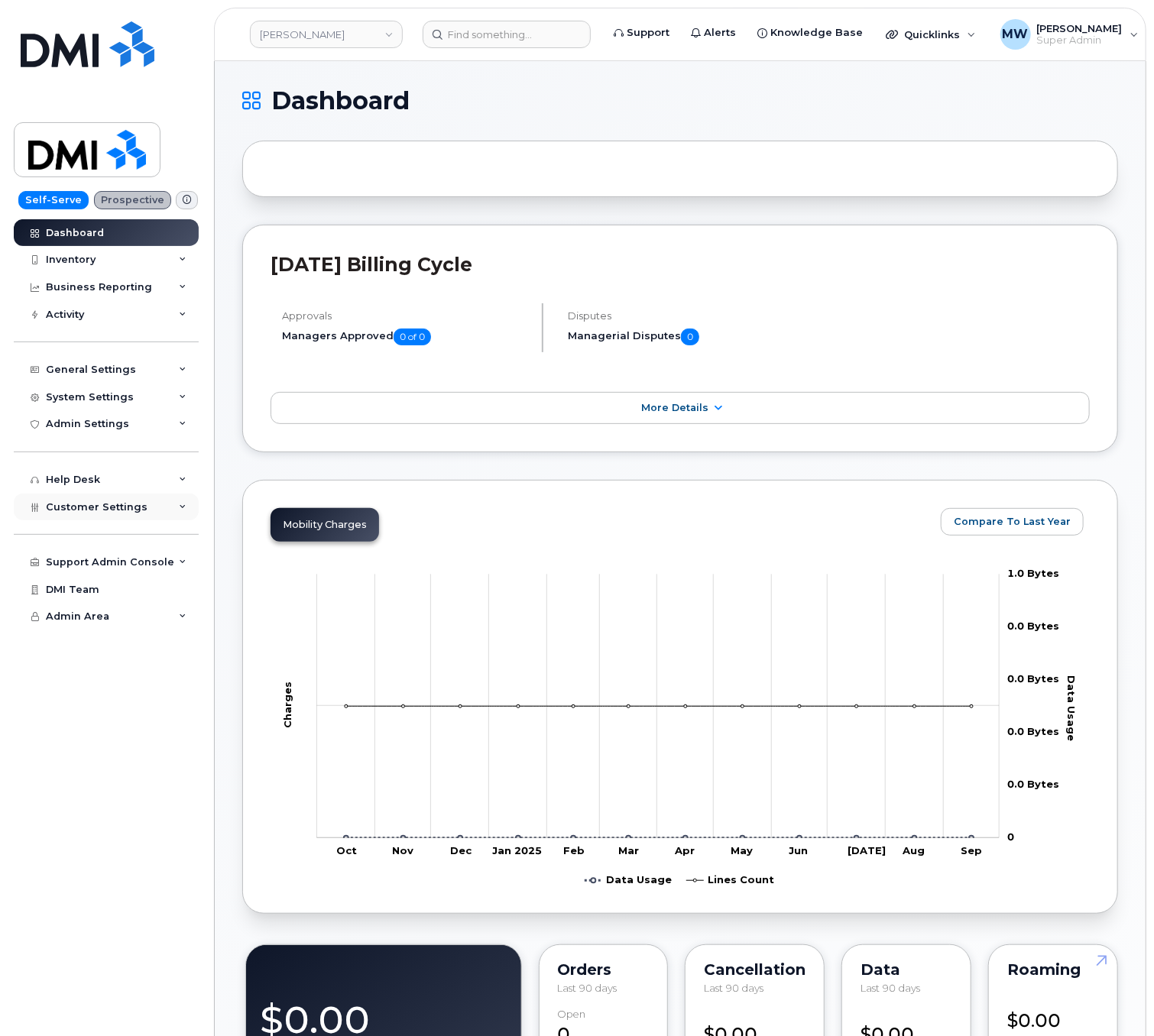
click at [138, 505] on span "Customer Settings" at bounding box center [96, 508] width 102 height 12
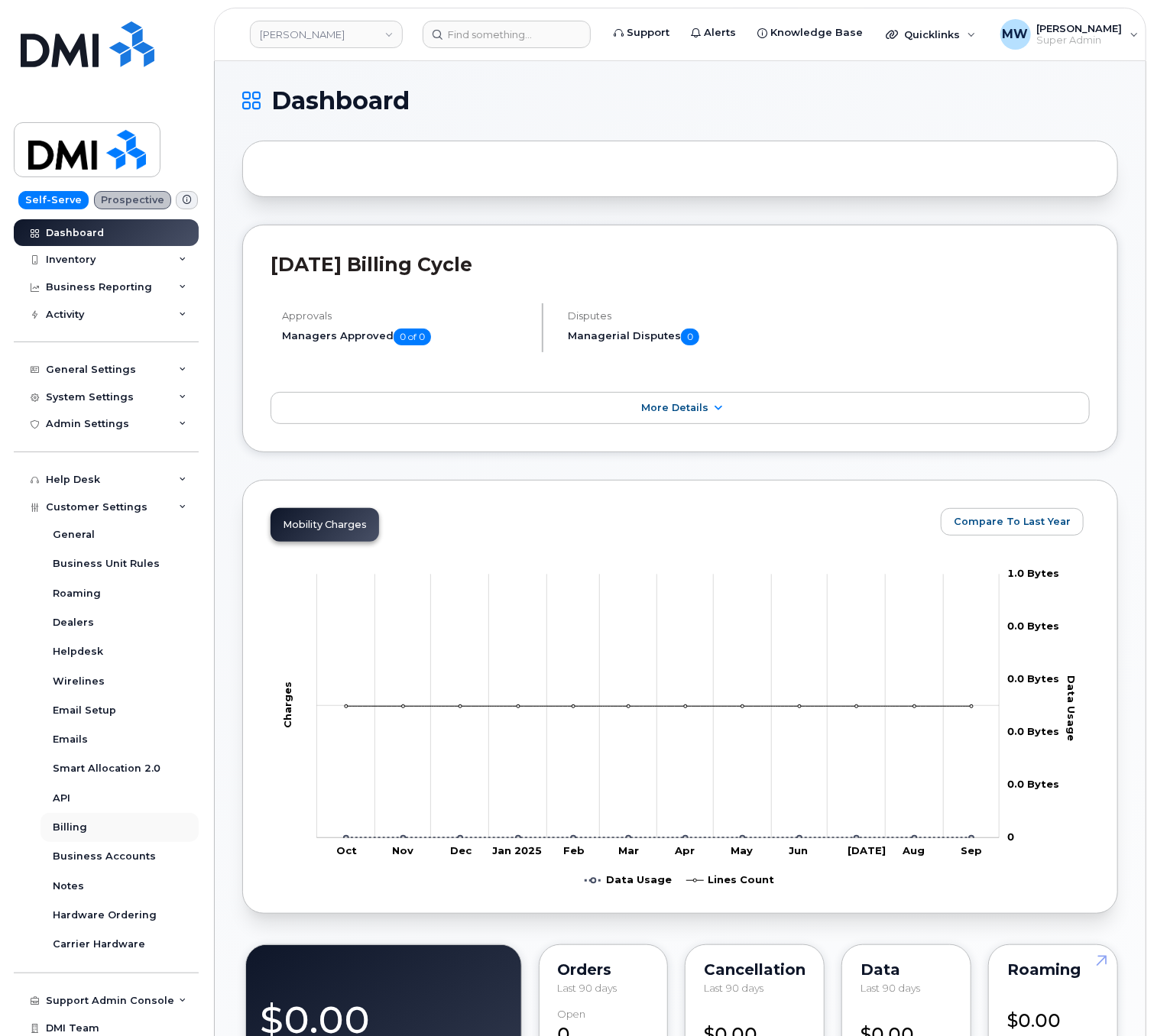
scroll to position [32, 0]
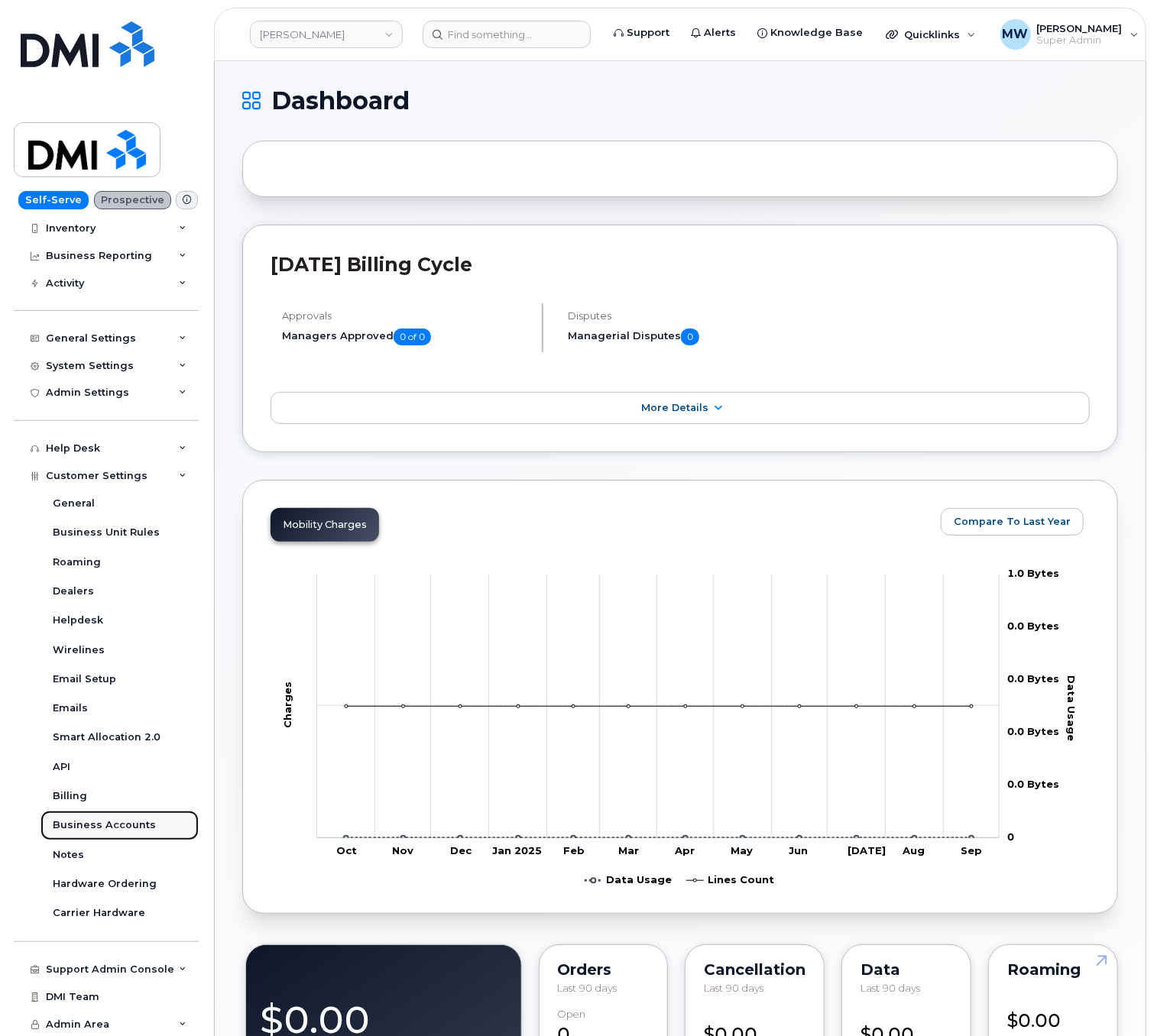
click at [98, 821] on div "Business Accounts" at bounding box center [104, 826] width 103 height 14
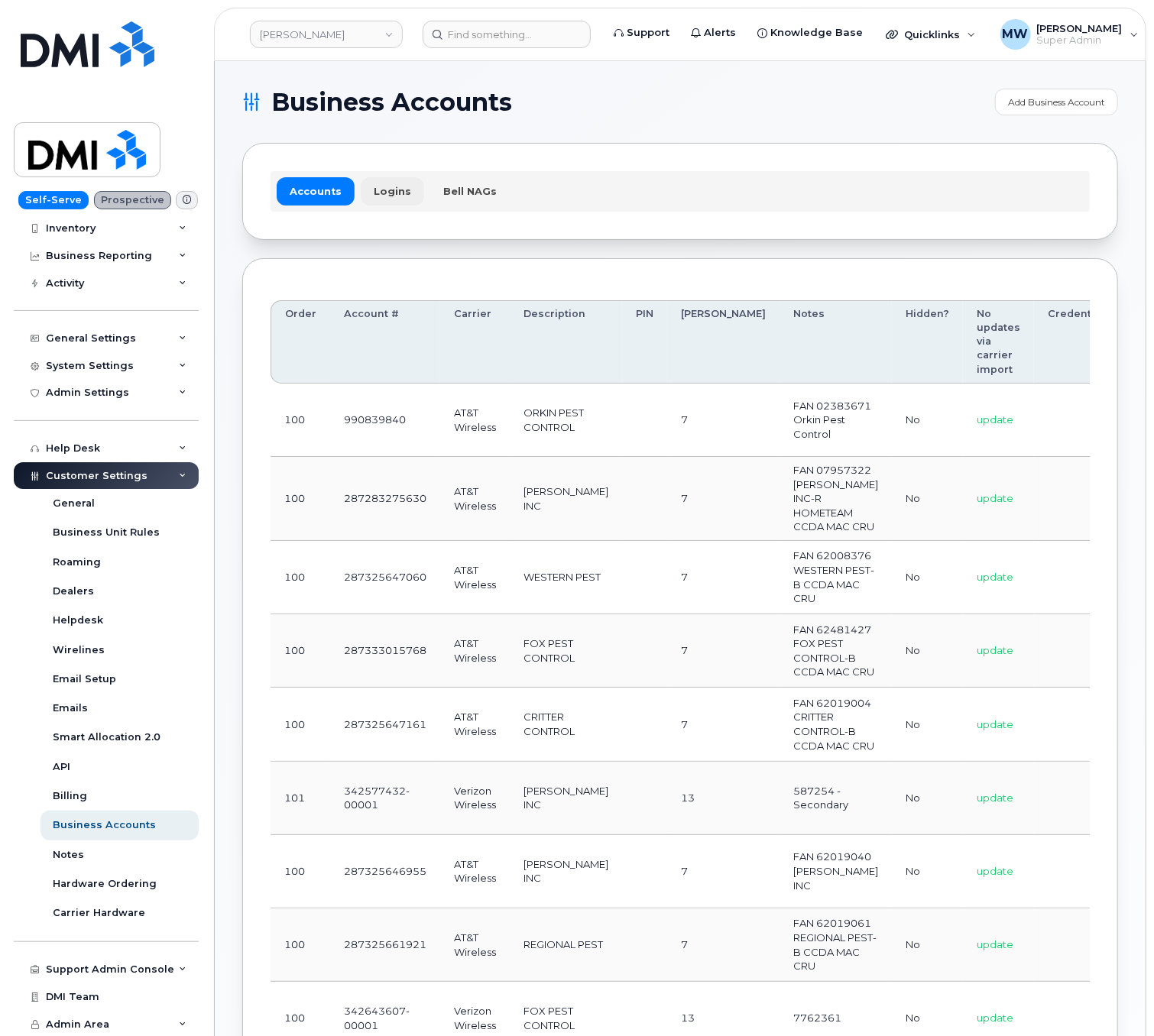
click at [403, 192] on link "Logins" at bounding box center [393, 191] width 63 height 28
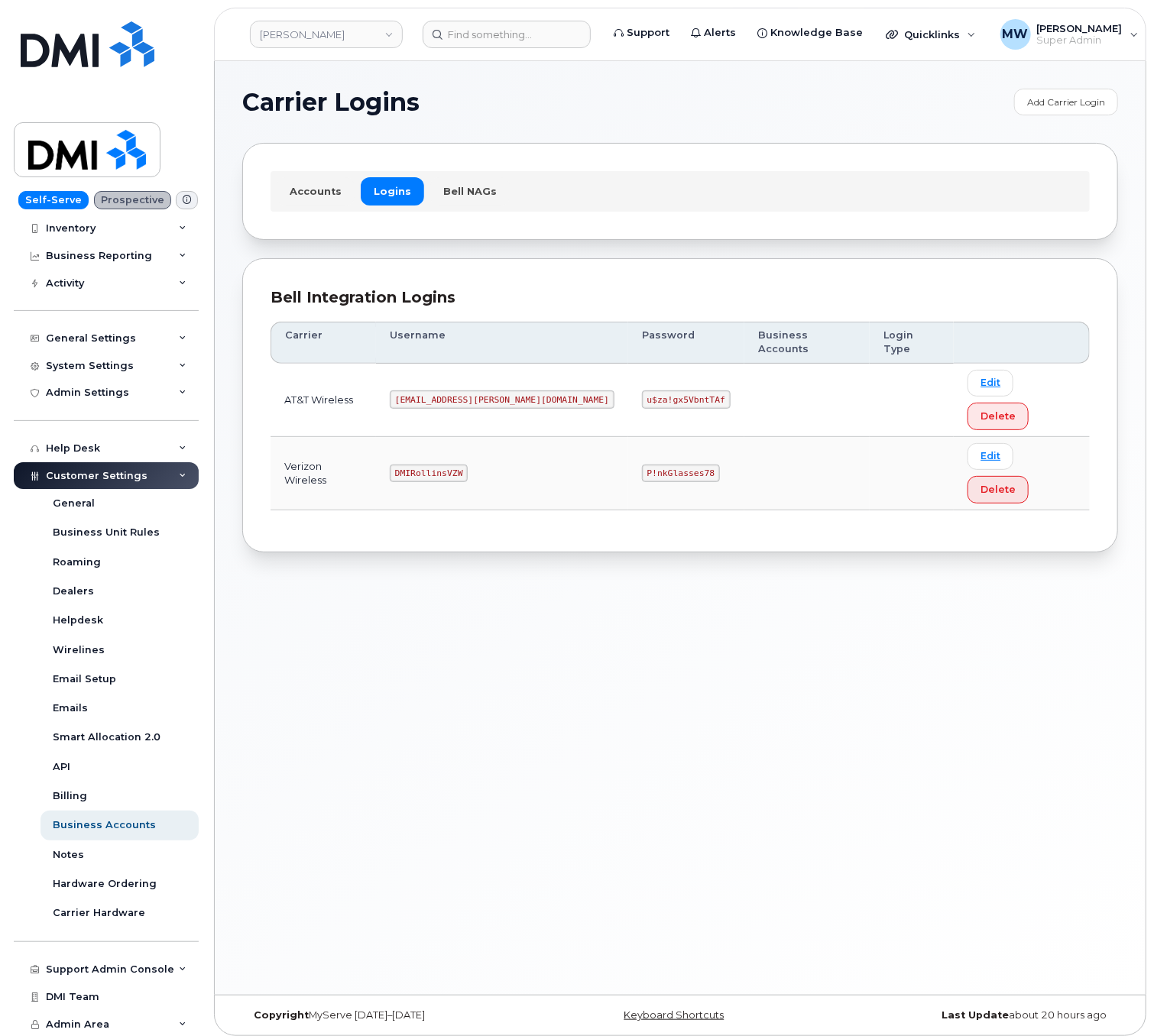
click at [455, 391] on code "[EMAIL_ADDRESS][PERSON_NAME][DOMAIN_NAME]" at bounding box center [502, 400] width 225 height 19
copy code "[EMAIL_ADDRESS][PERSON_NAME][DOMAIN_NAME]"
click at [642, 391] on code "u$za!gx5VbntTAf" at bounding box center [686, 400] width 88 height 19
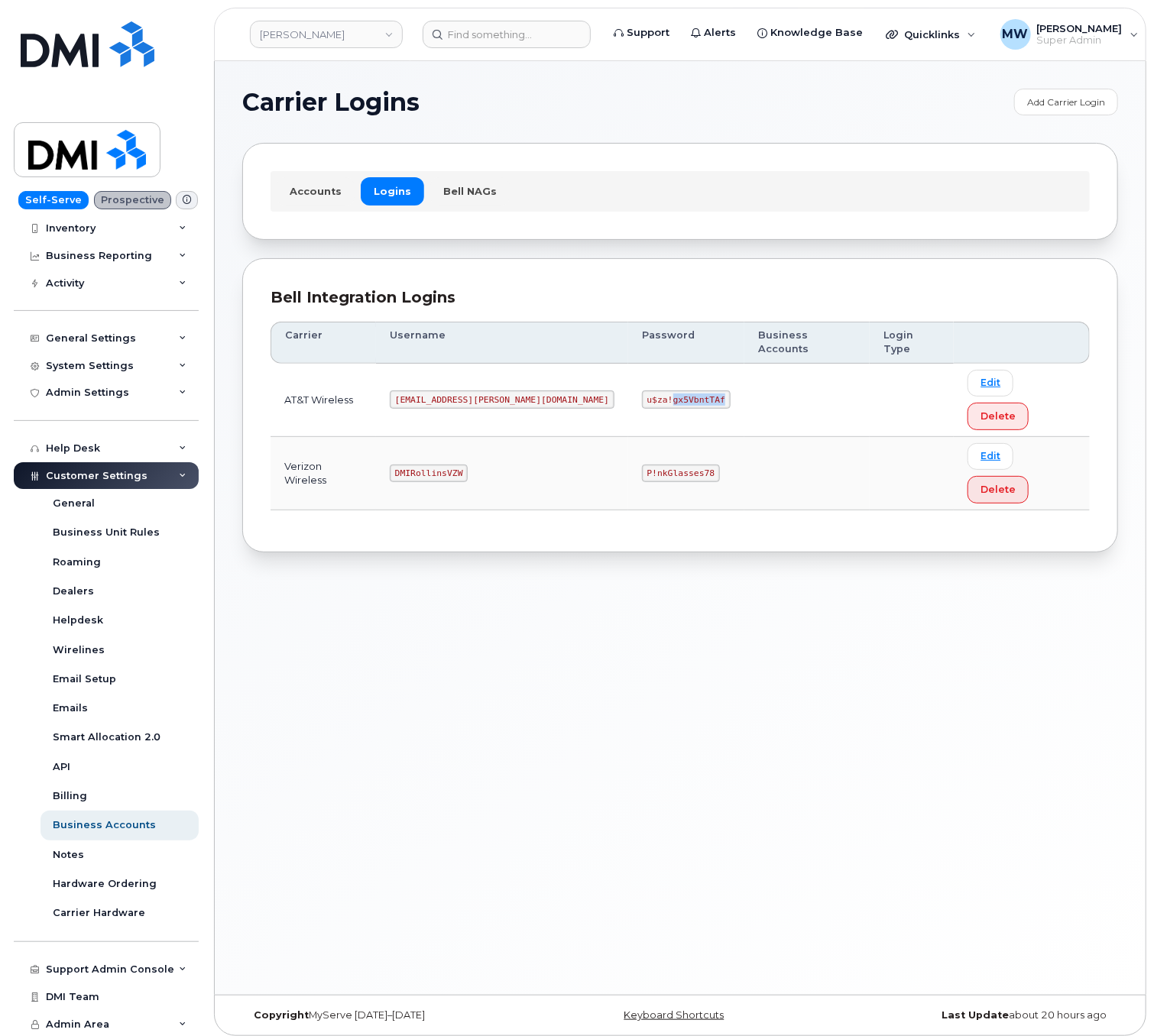
click at [642, 391] on code "u$za!gx5VbntTAf" at bounding box center [686, 400] width 88 height 19
copy code "u$za!gx5VbntTAf"
click at [434, 465] on code "DMIRollinsVZW" at bounding box center [428, 474] width 78 height 19
click at [432, 465] on code "DMIRollinsVZW" at bounding box center [428, 474] width 78 height 19
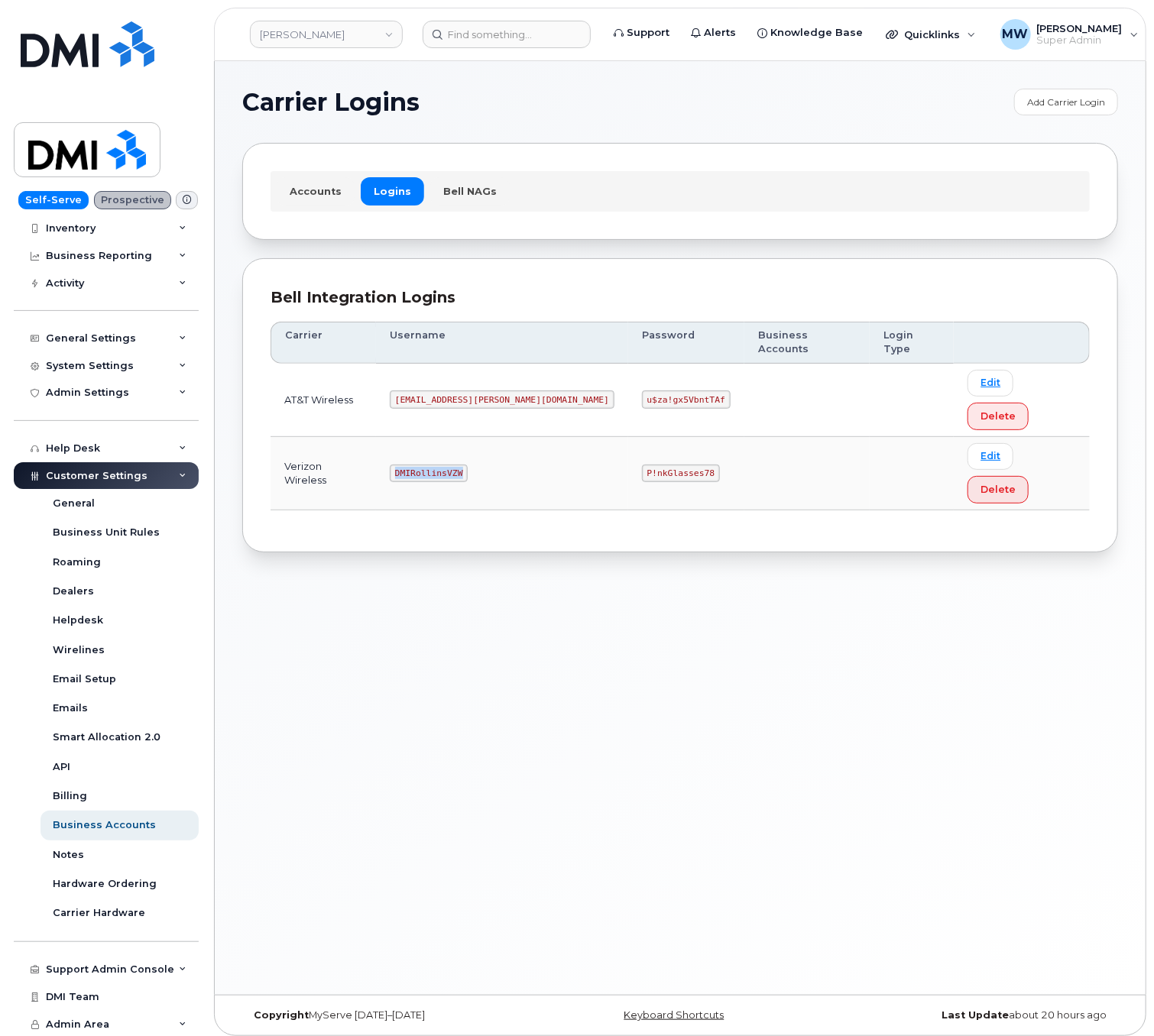
click at [432, 465] on code "DMIRollinsVZW" at bounding box center [428, 474] width 78 height 19
copy code "DMIRollinsVZW"
click at [642, 465] on code "P!nkGlasses78" at bounding box center [681, 474] width 78 height 19
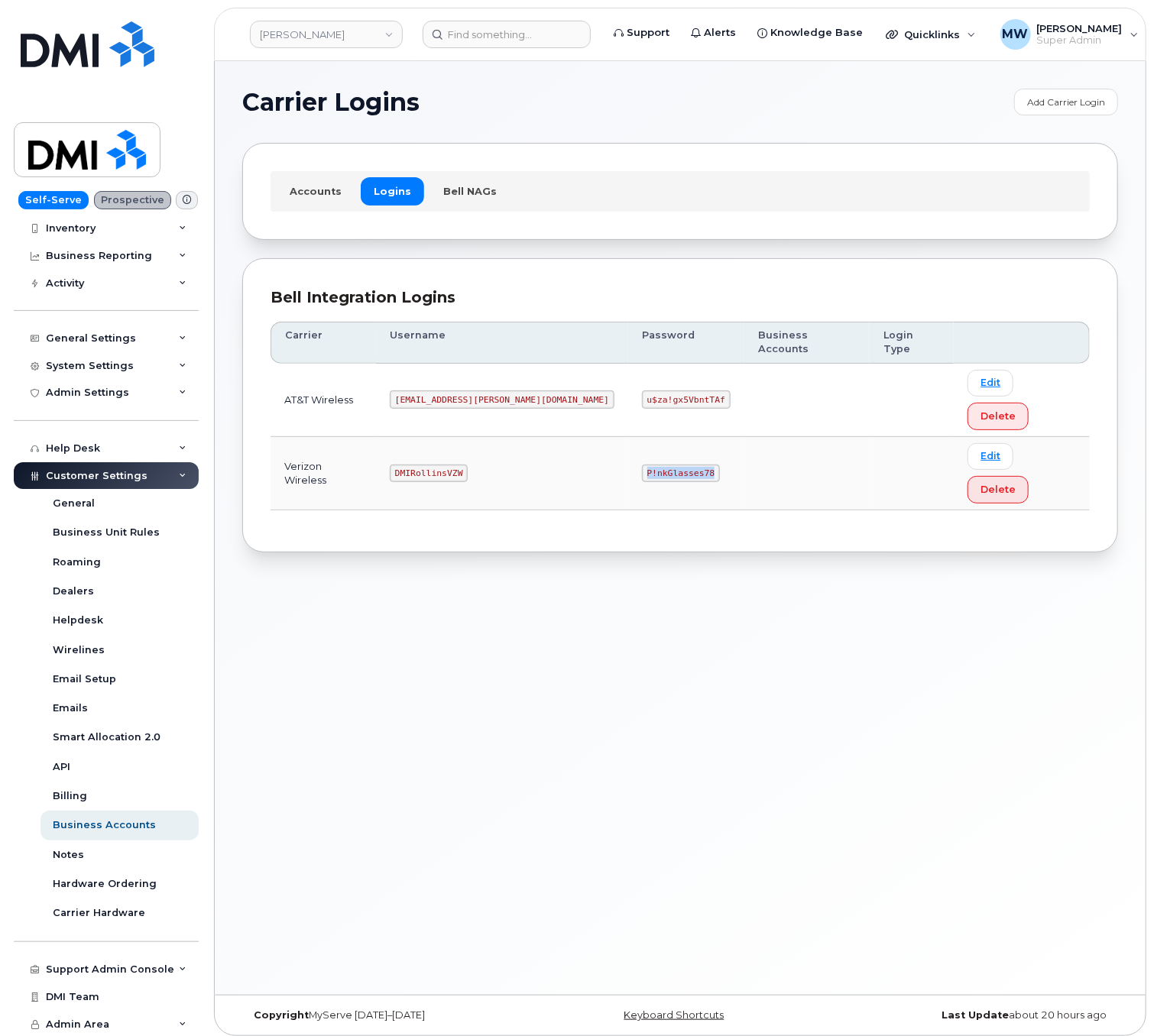
copy code "P!nkGlasses78"
